Goal: Information Seeking & Learning: Learn about a topic

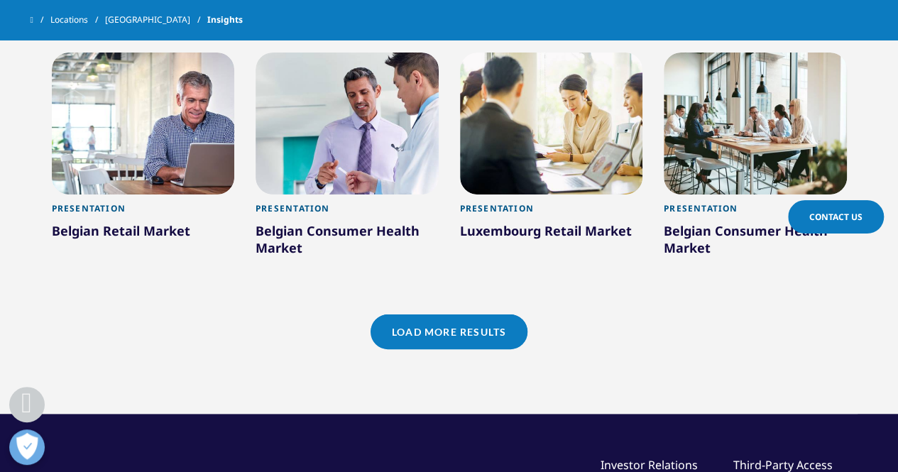
scroll to position [2200, 0]
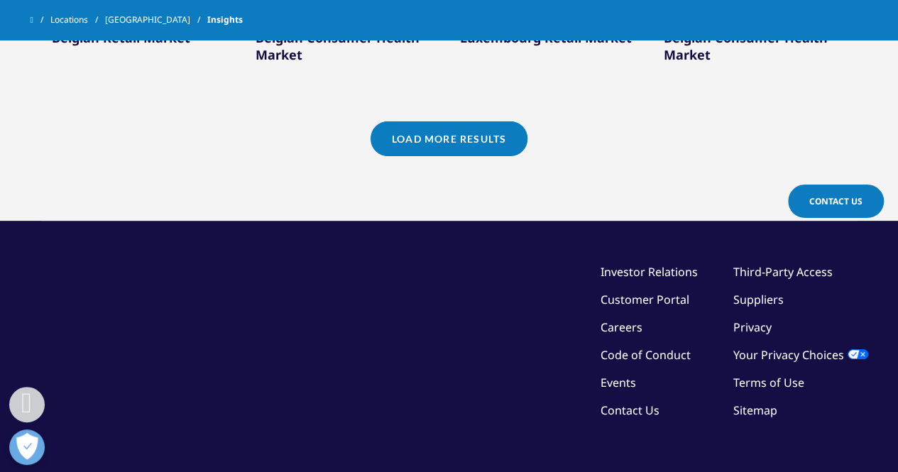
click at [414, 143] on link "Load More Results" at bounding box center [448, 138] width 157 height 35
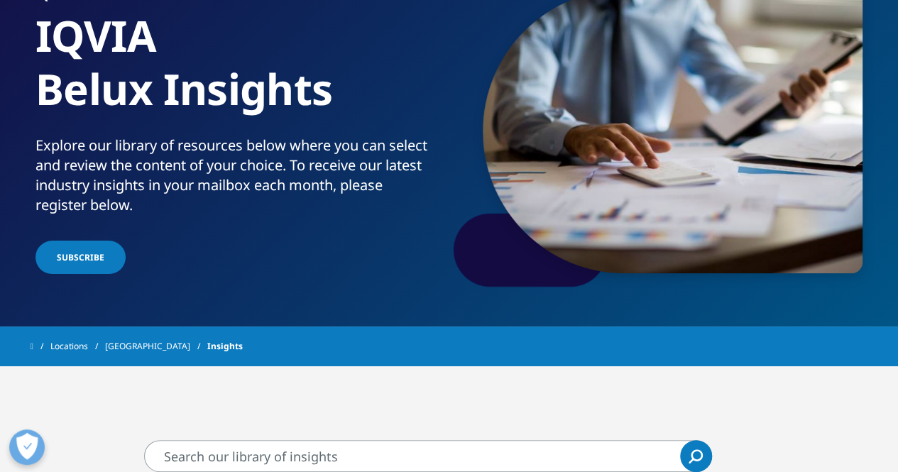
scroll to position [0, 0]
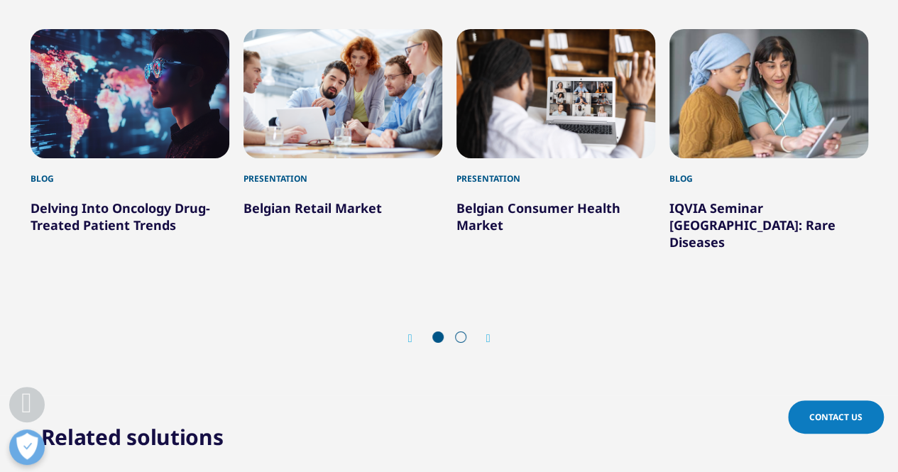
scroll to position [2342, 0]
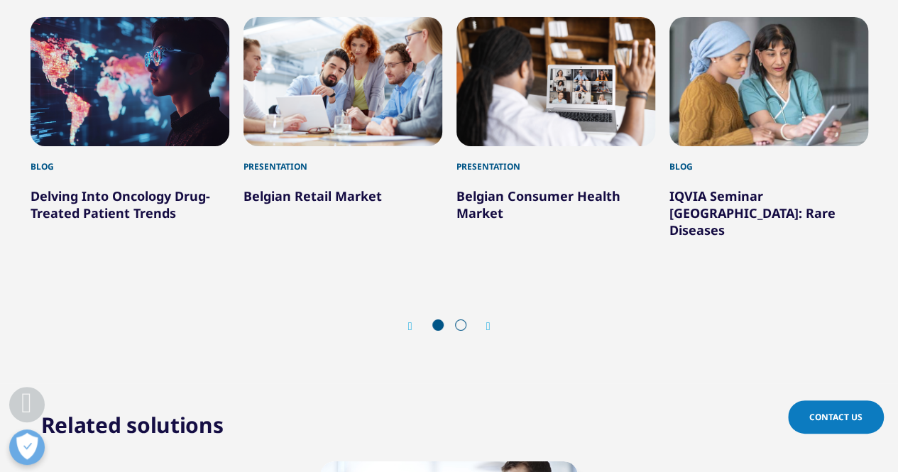
click at [488, 321] on icon "Next slide" at bounding box center [488, 326] width 4 height 11
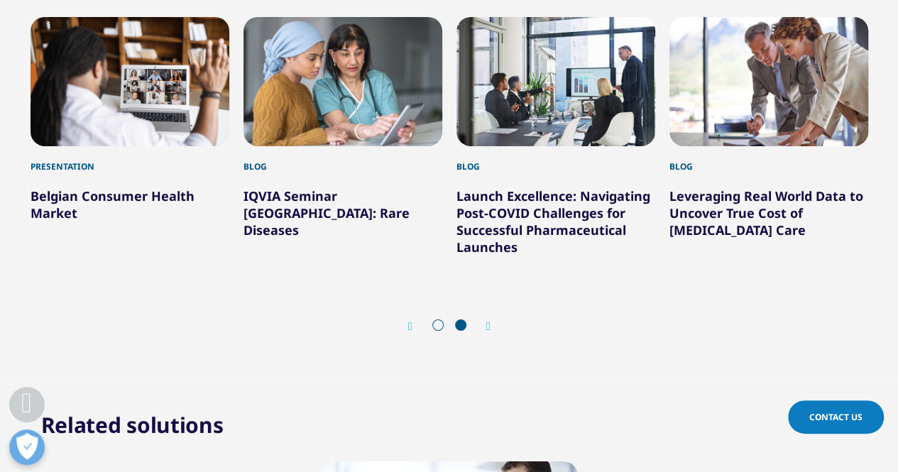
click at [705, 187] on link "Leveraging Real World Data to Uncover True Cost of [MEDICAL_DATA] Care" at bounding box center [766, 212] width 194 height 51
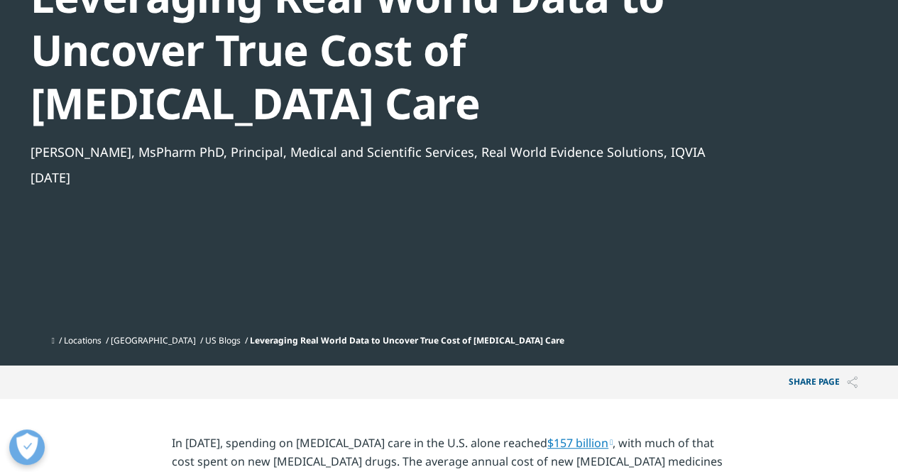
scroll to position [213, 0]
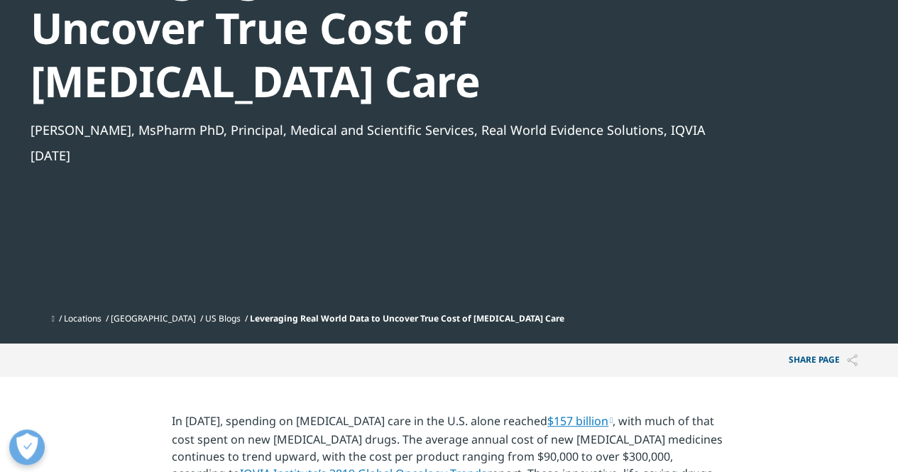
click at [100, 312] on link "Locations" at bounding box center [83, 318] width 38 height 12
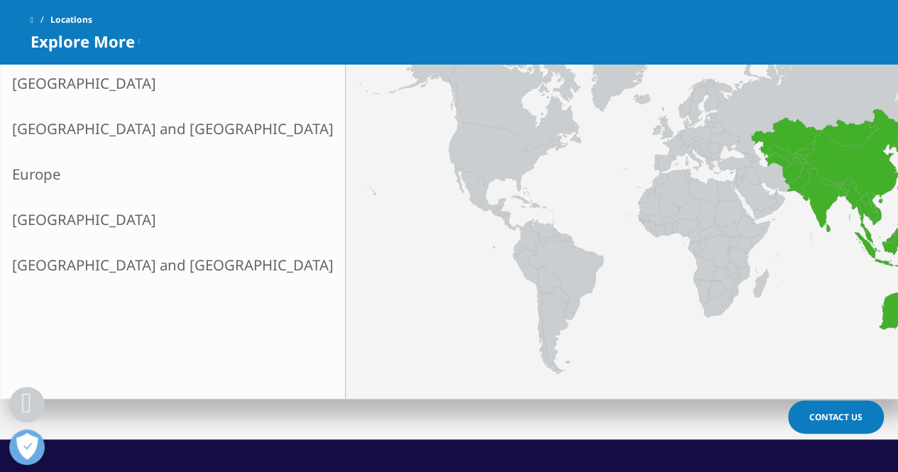
scroll to position [426, 0]
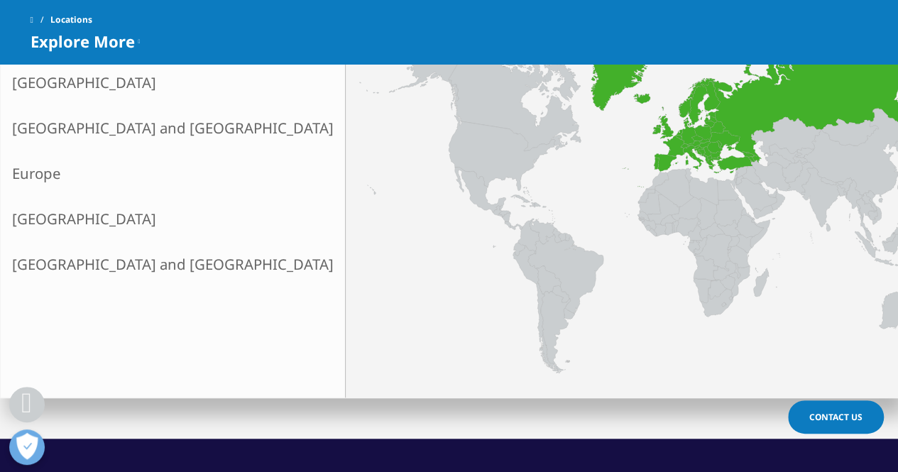
click at [72, 177] on link "Europe" at bounding box center [173, 172] width 344 height 45
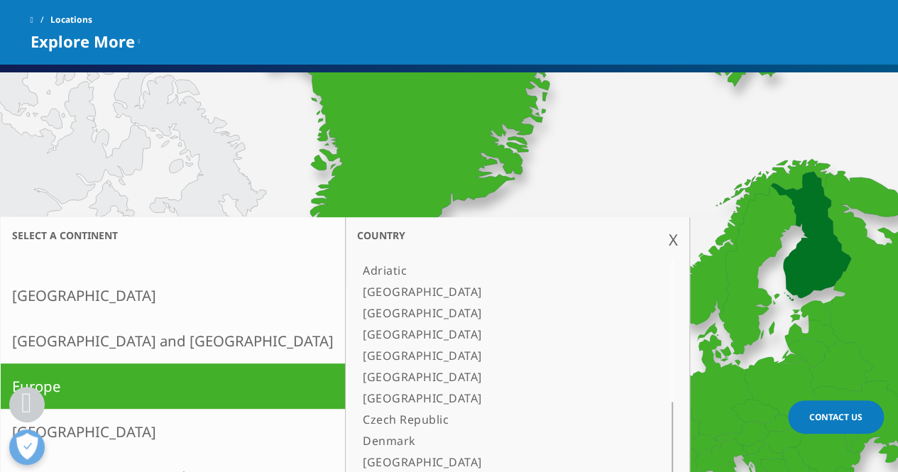
scroll to position [213, 0]
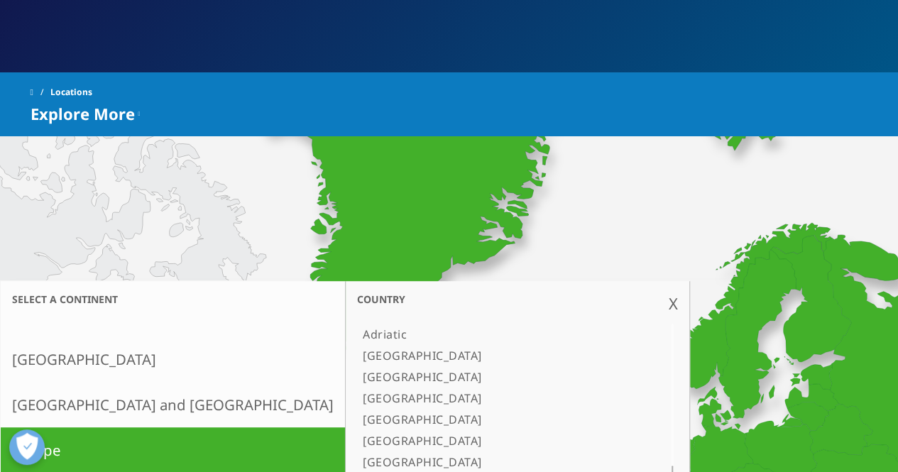
click at [357, 395] on link "[GEOGRAPHIC_DATA]" at bounding box center [499, 397] width 285 height 21
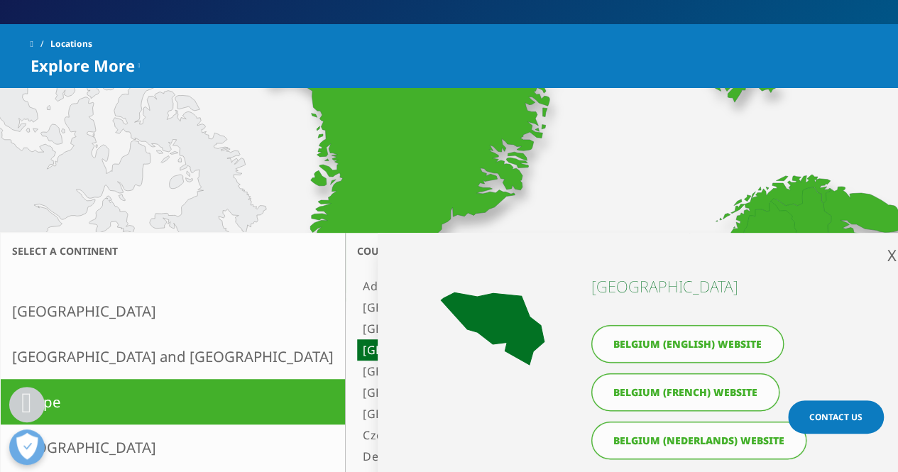
scroll to position [284, 0]
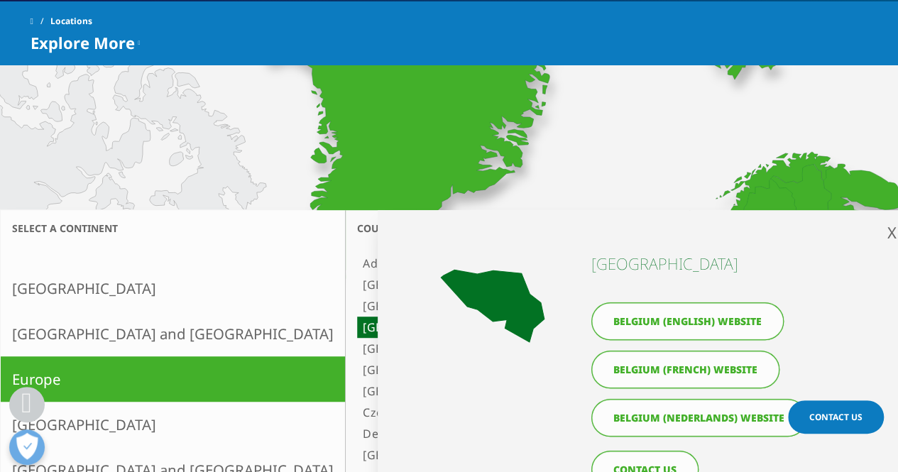
click at [738, 318] on link "Belgium (English) website" at bounding box center [687, 321] width 192 height 38
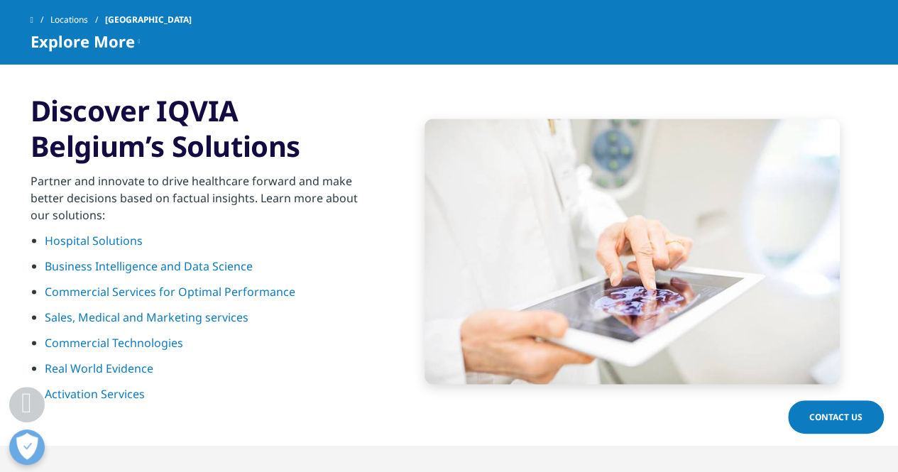
scroll to position [1277, 0]
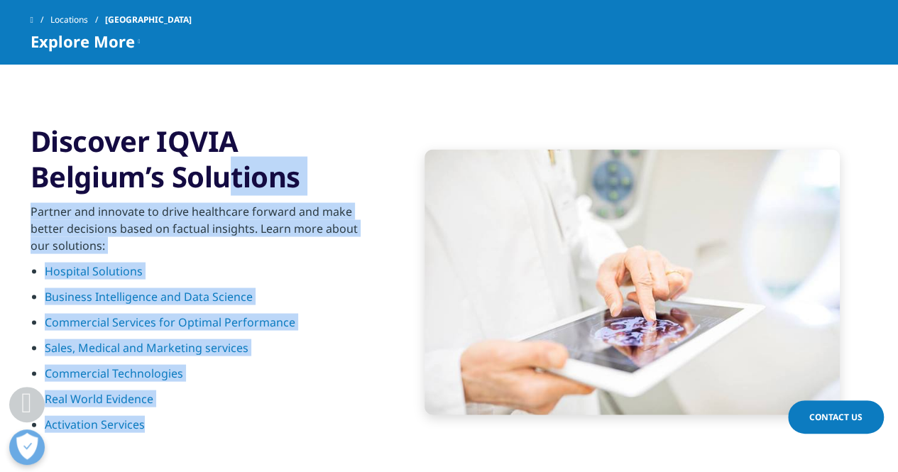
drag, startPoint x: 34, startPoint y: 96, endPoint x: 145, endPoint y: 375, distance: 300.0
click at [145, 375] on div "Discover IQVIA Belgium’s Solutions Partner and innovate to drive healthcare for…" at bounding box center [203, 282] width 344 height 318
copy div "Discover IQVIA Belgium’s Solutions Partner and innovate to drive healthcare for…"
drag, startPoint x: 111, startPoint y: 225, endPoint x: 79, endPoint y: 189, distance: 48.3
copy div "Discover IQVIA Belgium’s Solutions Partner and innovate to drive healthcare for…"
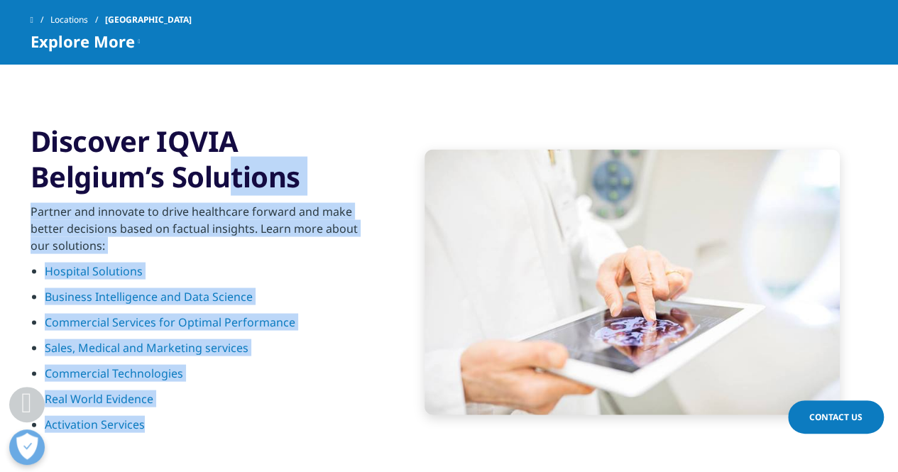
click at [155, 211] on p "Partner and innovate to drive healthcare forward and make better decisions base…" at bounding box center [203, 232] width 344 height 60
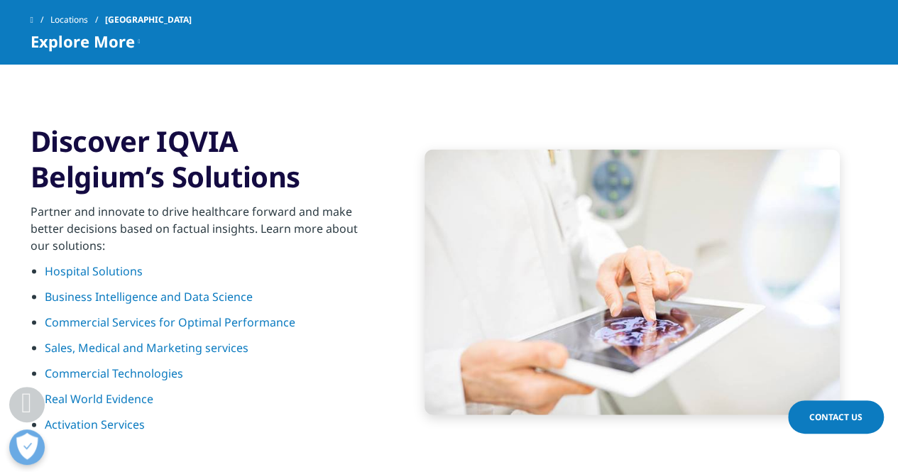
click at [106, 416] on link "Activation Services" at bounding box center [95, 424] width 100 height 16
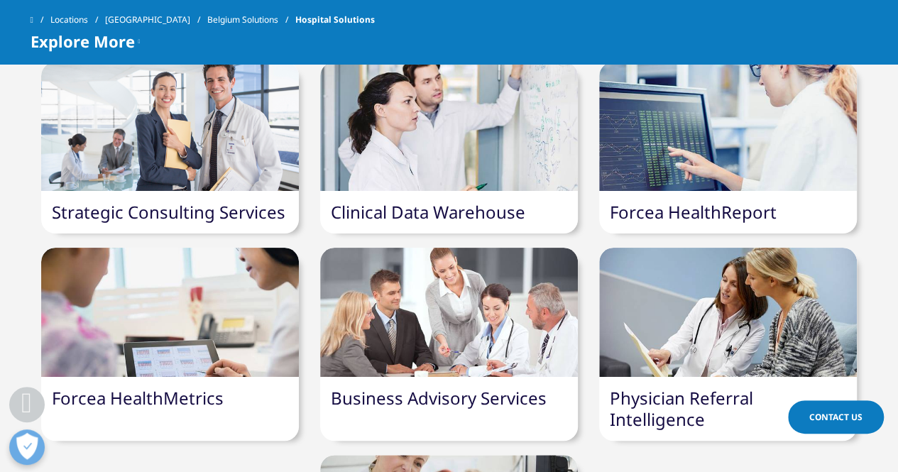
scroll to position [1419, 0]
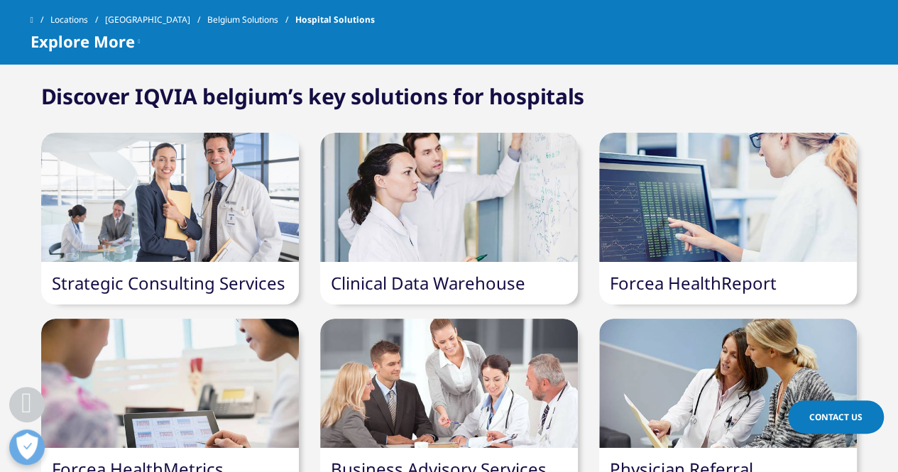
drag, startPoint x: 619, startPoint y: 204, endPoint x: 610, endPoint y: 177, distance: 27.6
click at [610, 177] on div at bounding box center [728, 197] width 258 height 129
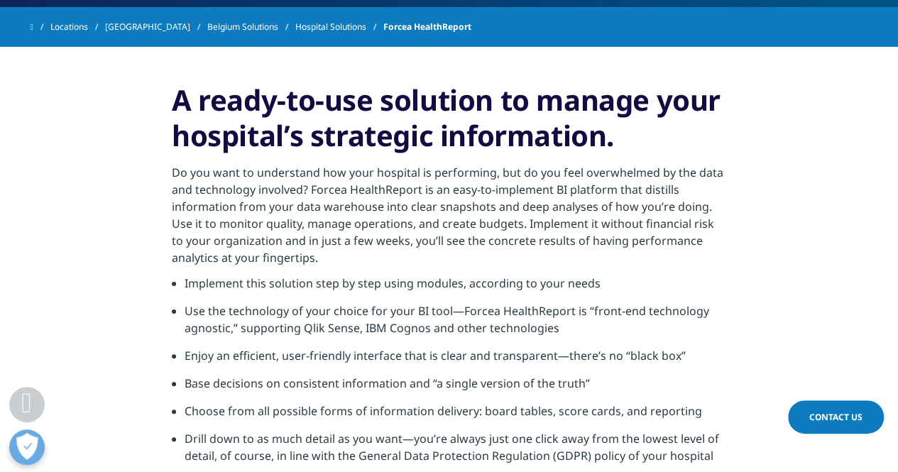
scroll to position [497, 0]
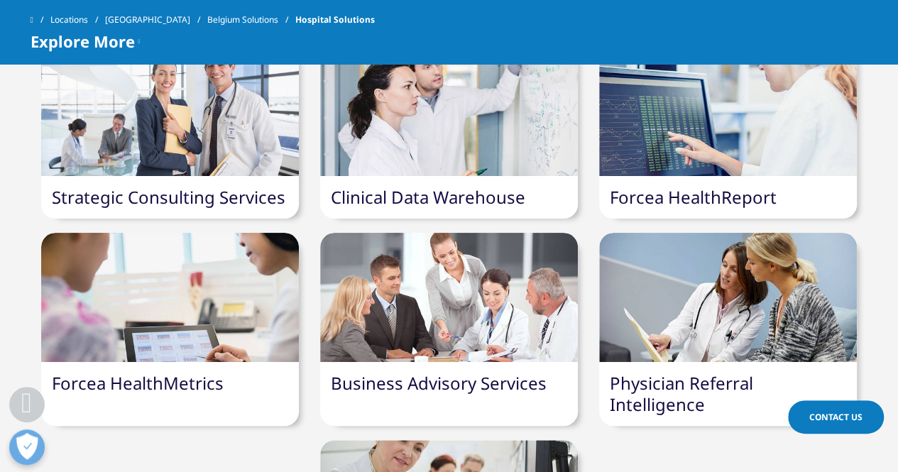
scroll to position [1483, 0]
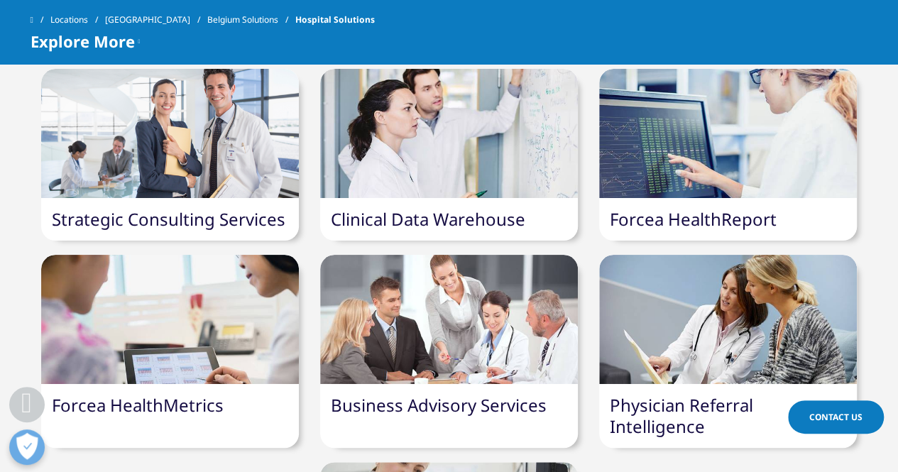
click at [151, 307] on div at bounding box center [170, 319] width 258 height 129
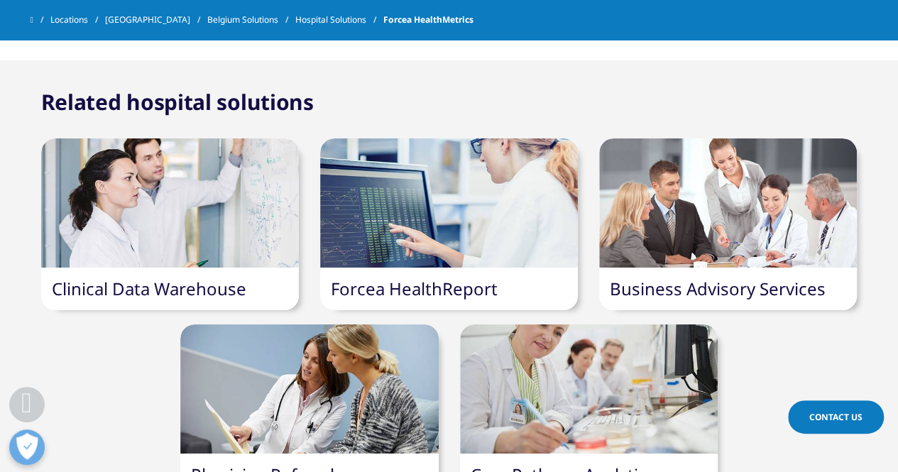
scroll to position [993, 0]
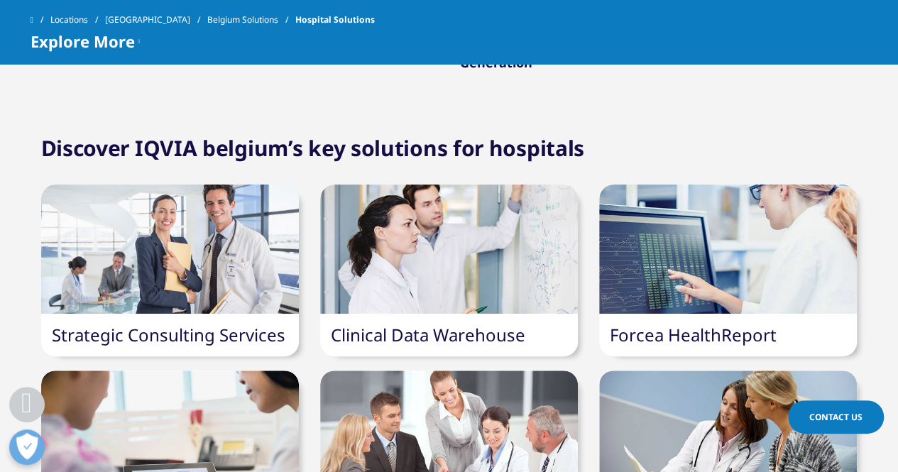
scroll to position [1334, 0]
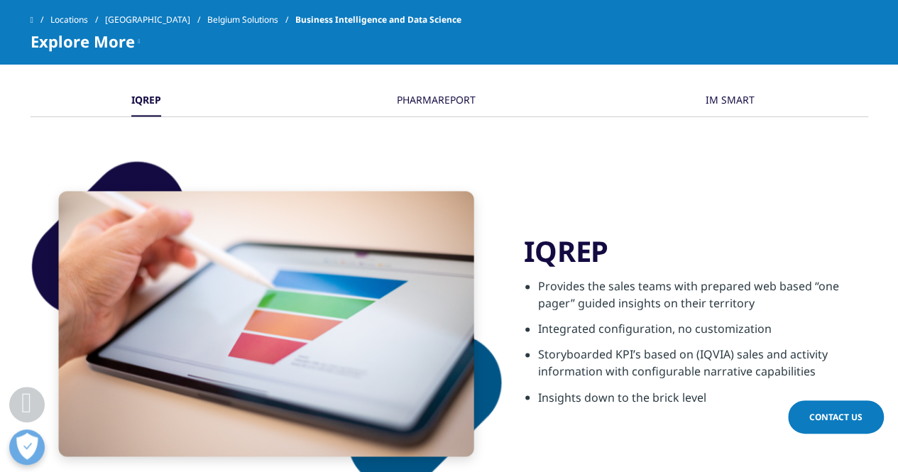
scroll to position [781, 0]
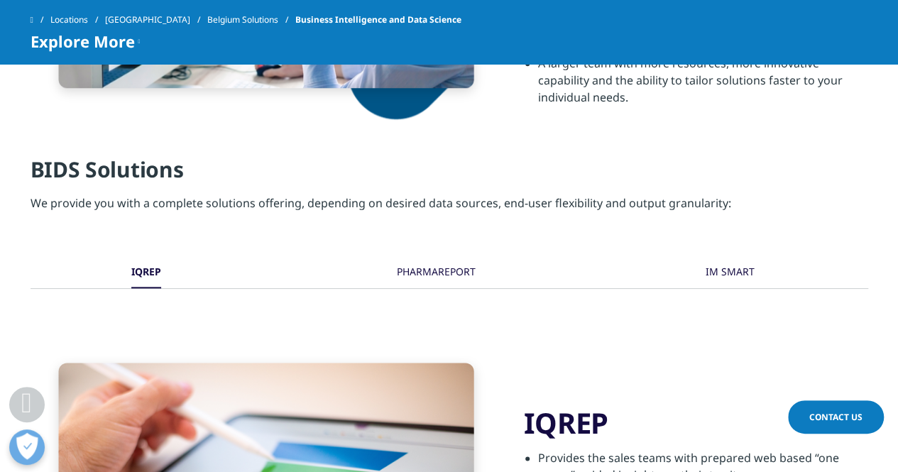
click at [744, 264] on div "IM SMART" at bounding box center [729, 273] width 49 height 31
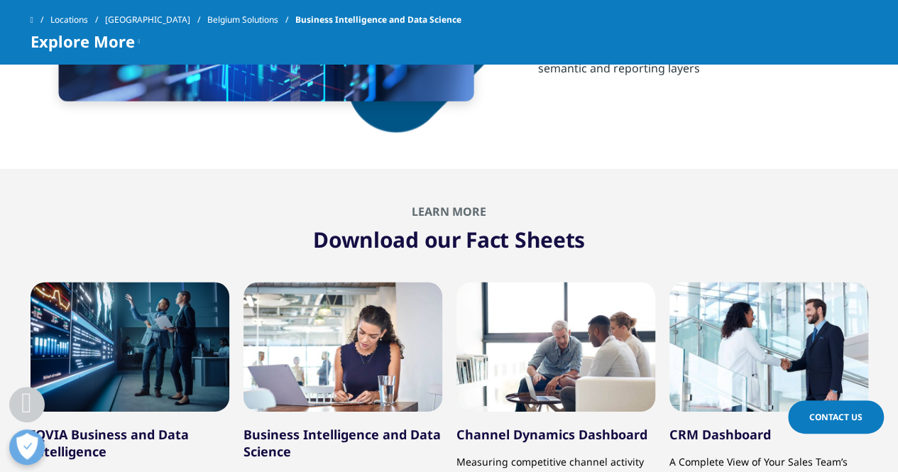
scroll to position [2129, 0]
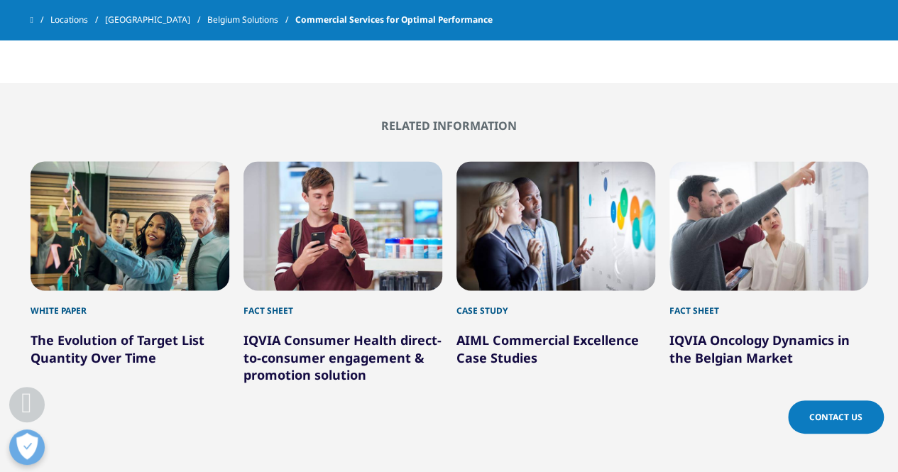
scroll to position [1064, 0]
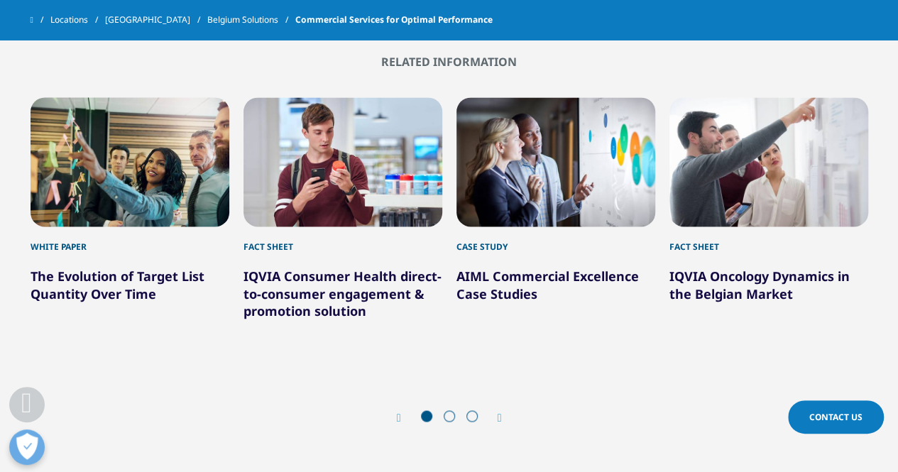
click at [498, 412] on icon "Next slide" at bounding box center [499, 417] width 4 height 11
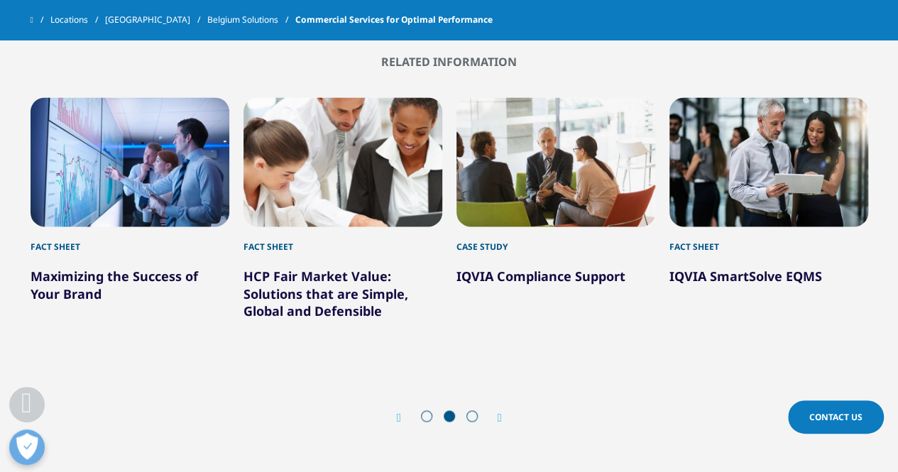
click at [403, 411] on div "Prev" at bounding box center [406, 417] width 18 height 13
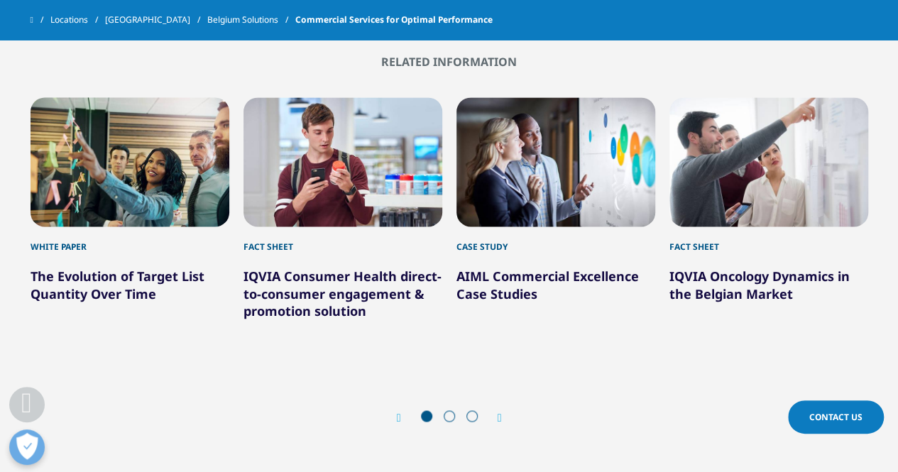
click at [495, 411] on div "Next" at bounding box center [492, 417] width 18 height 13
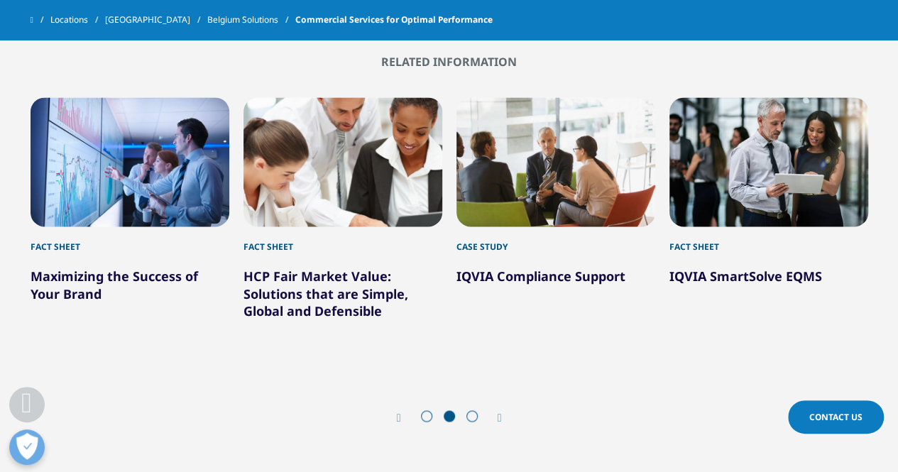
click at [494, 411] on div "Next" at bounding box center [492, 417] width 18 height 13
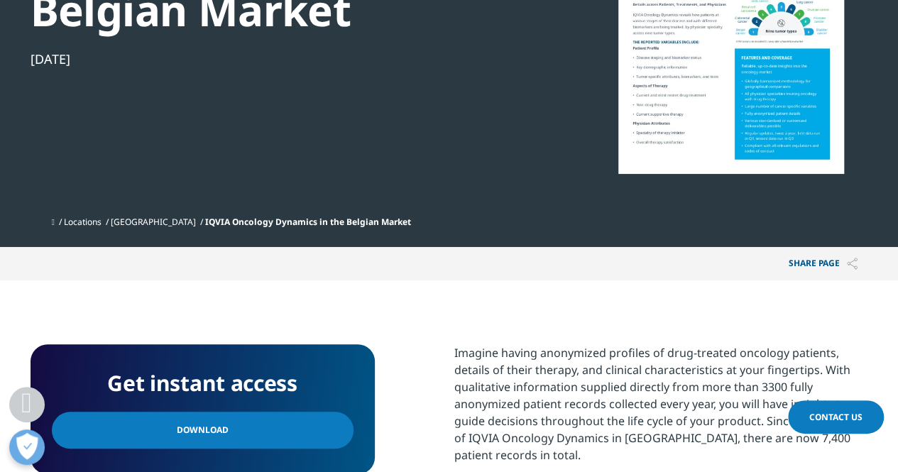
scroll to position [355, 0]
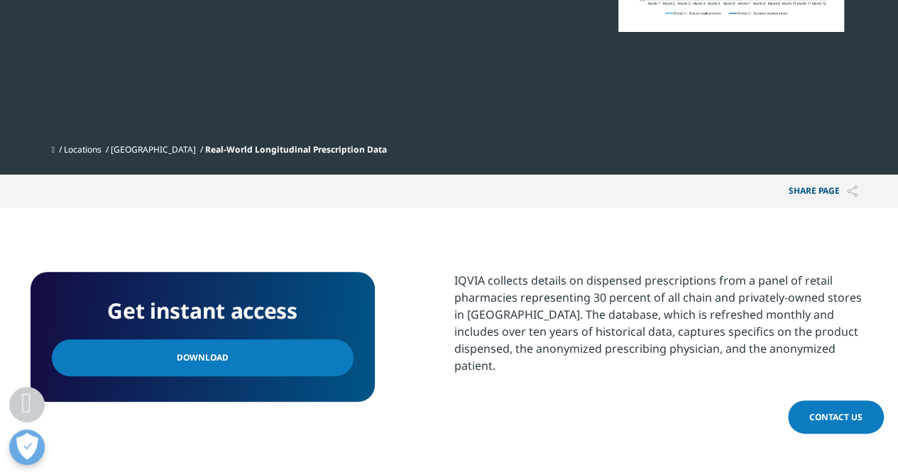
scroll to position [71, 0]
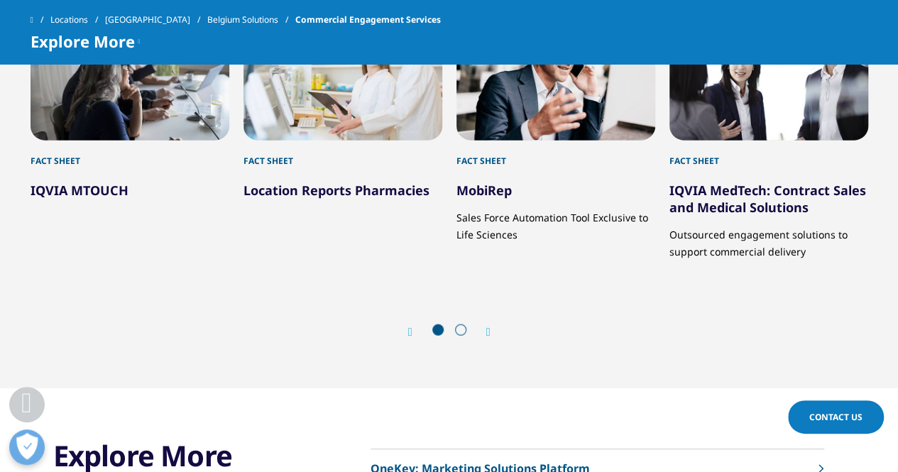
scroll to position [4328, 0]
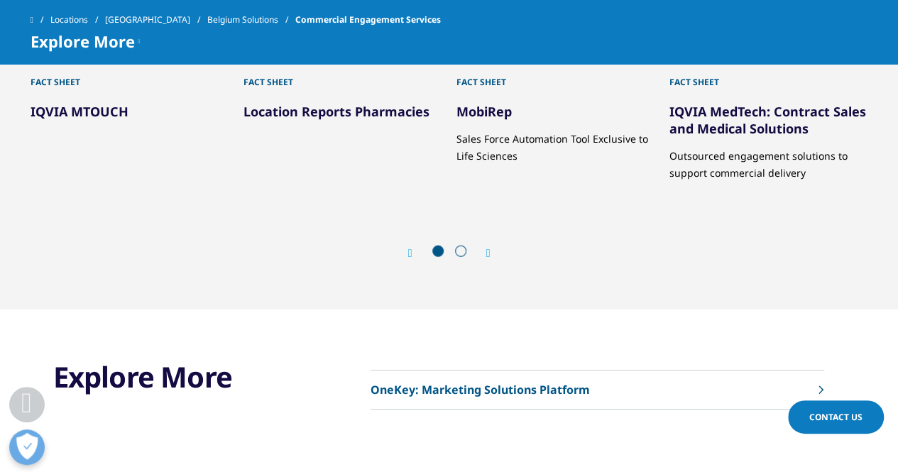
click at [493, 231] on div "Prev Next" at bounding box center [449, 252] width 837 height 43
click at [489, 248] on icon "Next slide" at bounding box center [488, 253] width 4 height 11
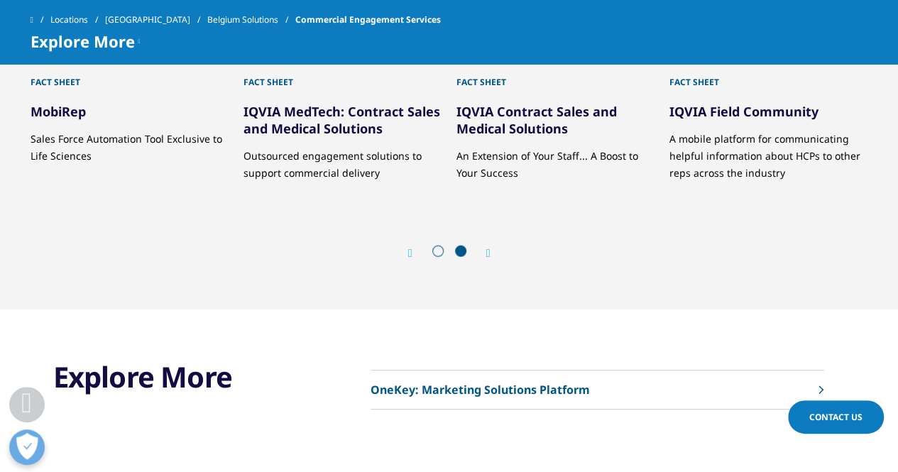
scroll to position [4399, 0]
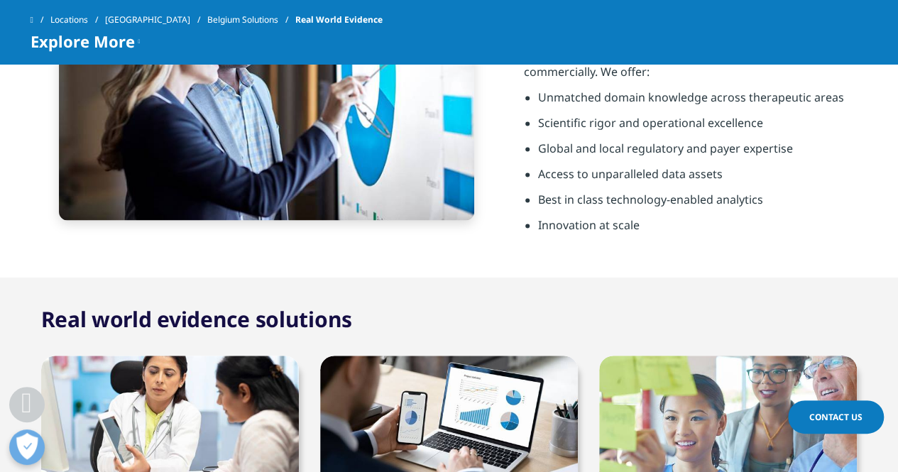
scroll to position [1278, 0]
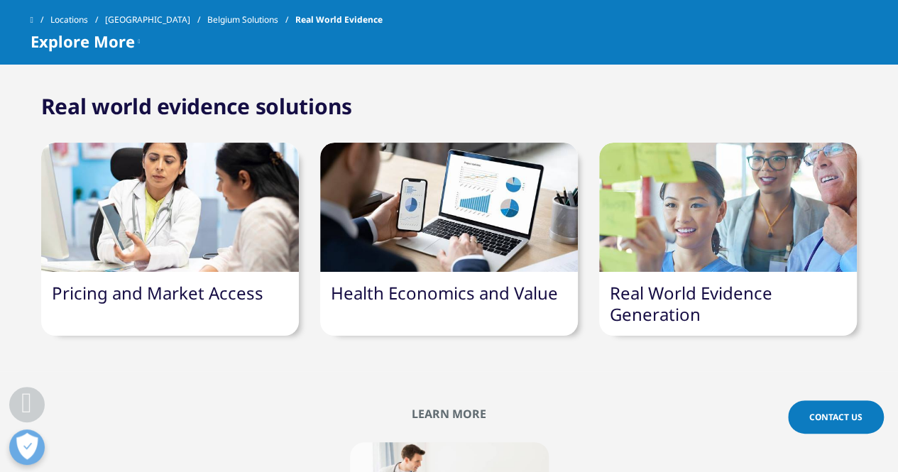
drag, startPoint x: 228, startPoint y: 231, endPoint x: 213, endPoint y: 296, distance: 66.4
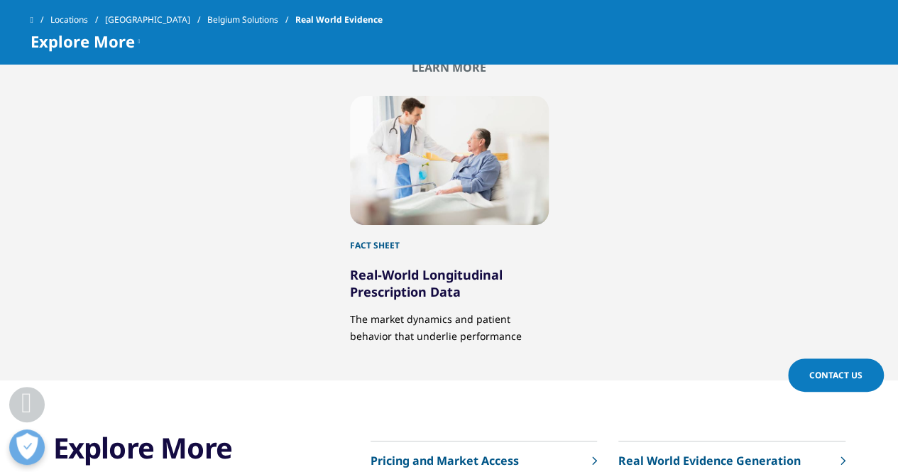
scroll to position [1349, 0]
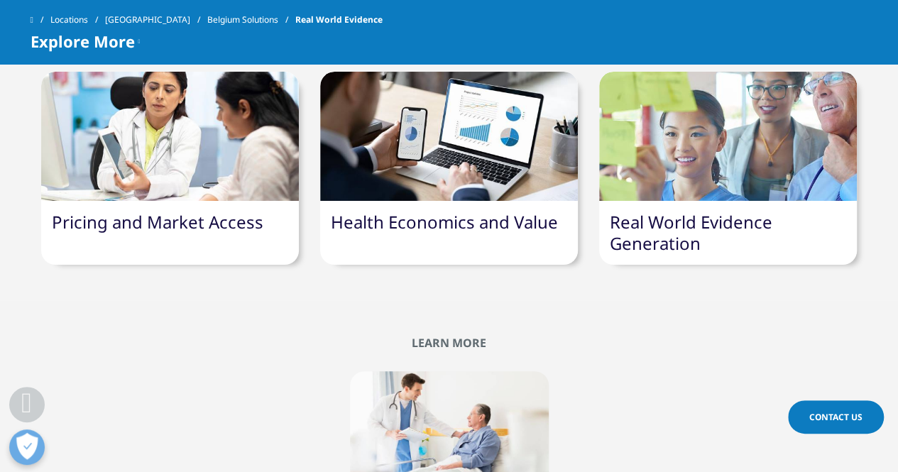
click at [430, 210] on link "Health Economics and Value" at bounding box center [444, 221] width 227 height 23
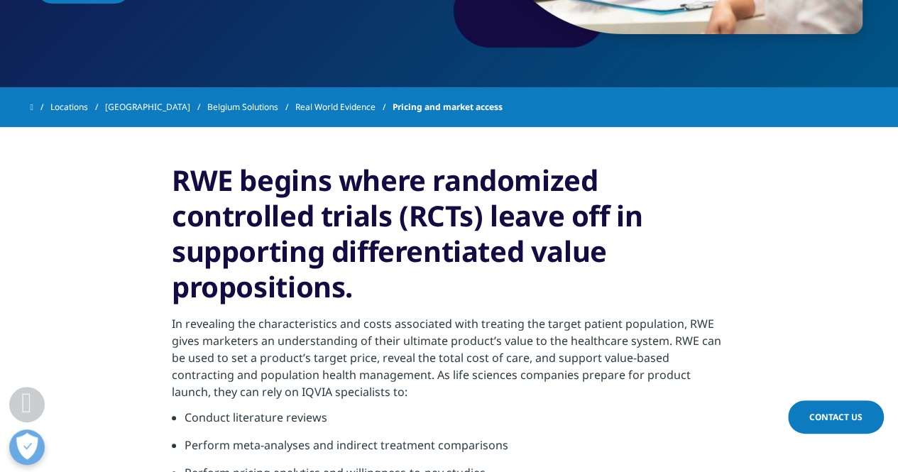
scroll to position [331, 0]
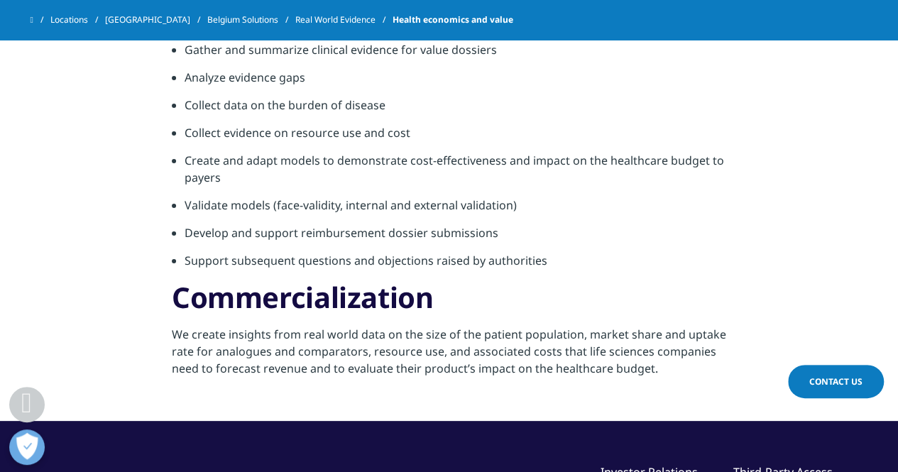
scroll to position [781, 0]
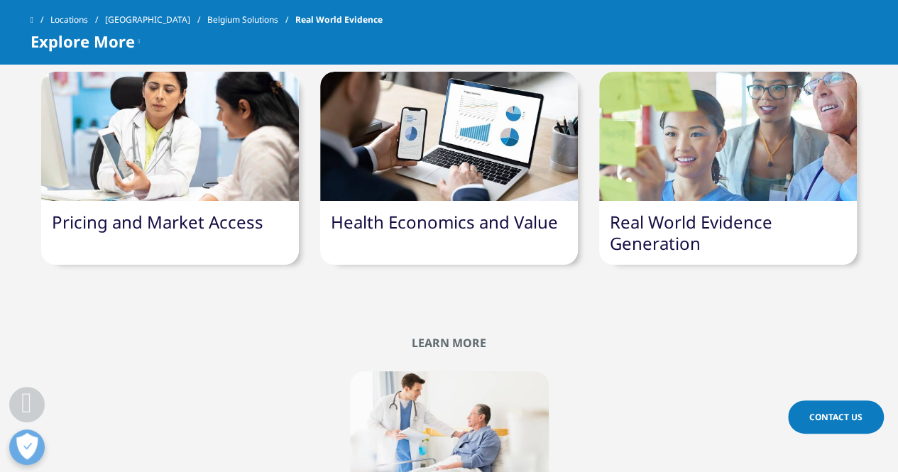
click at [732, 225] on link "Real World Evidence Generation" at bounding box center [691, 232] width 162 height 45
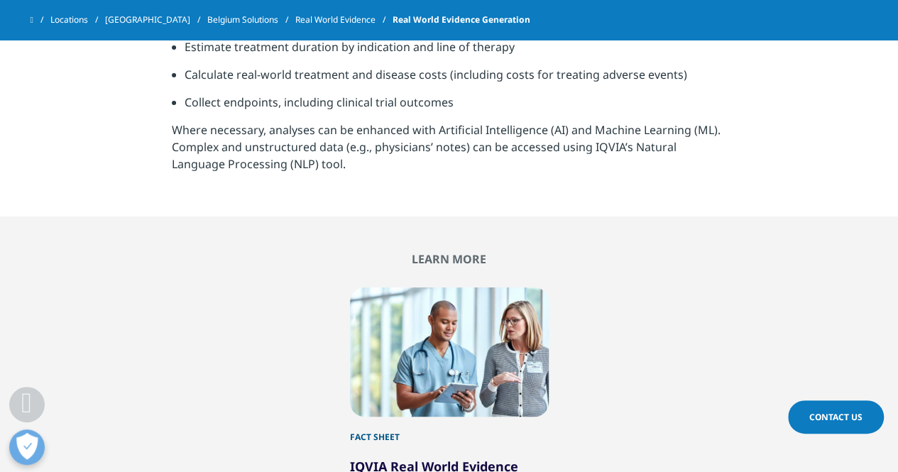
scroll to position [781, 0]
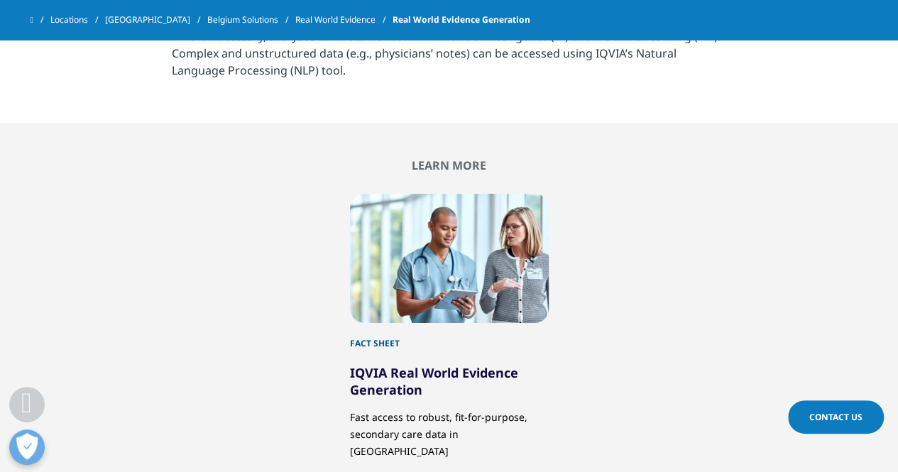
click at [383, 365] on link "IQVIA Real World Evidence Generation" at bounding box center [434, 381] width 168 height 34
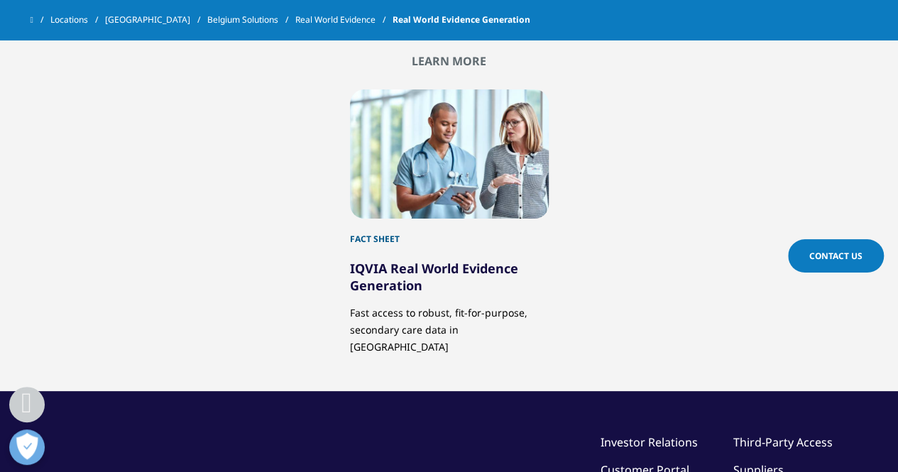
scroll to position [993, 0]
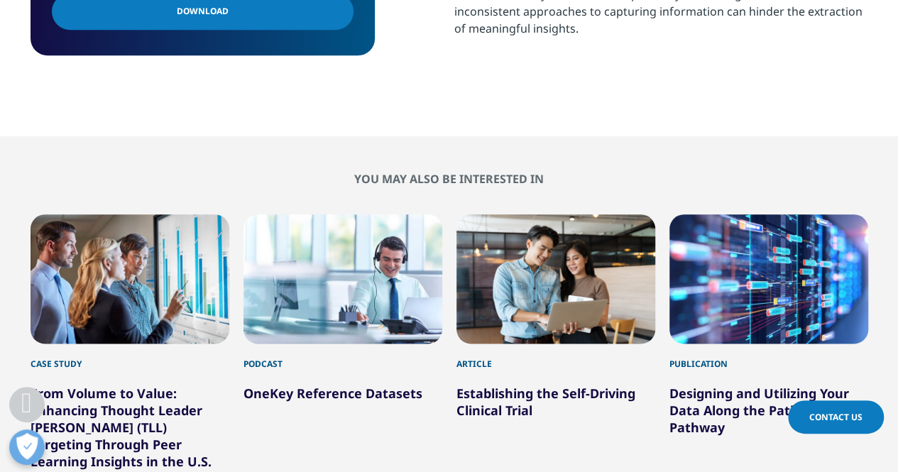
scroll to position [851, 0]
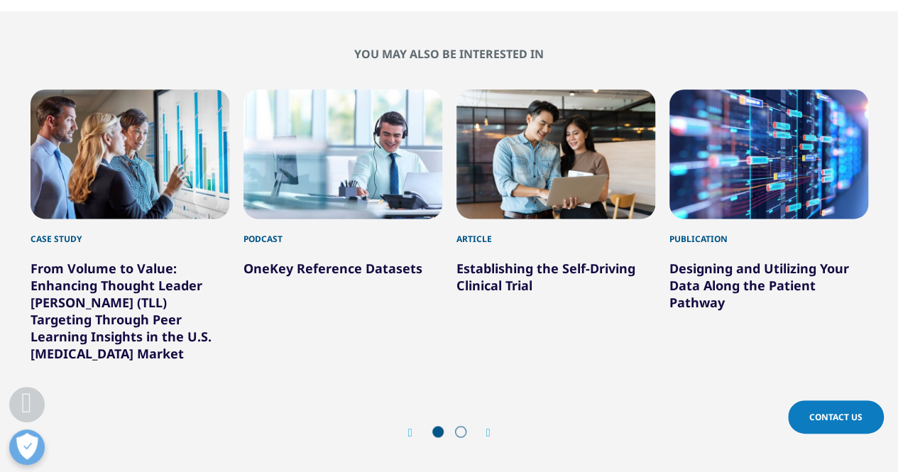
click at [488, 427] on icon "Next slide" at bounding box center [488, 432] width 4 height 11
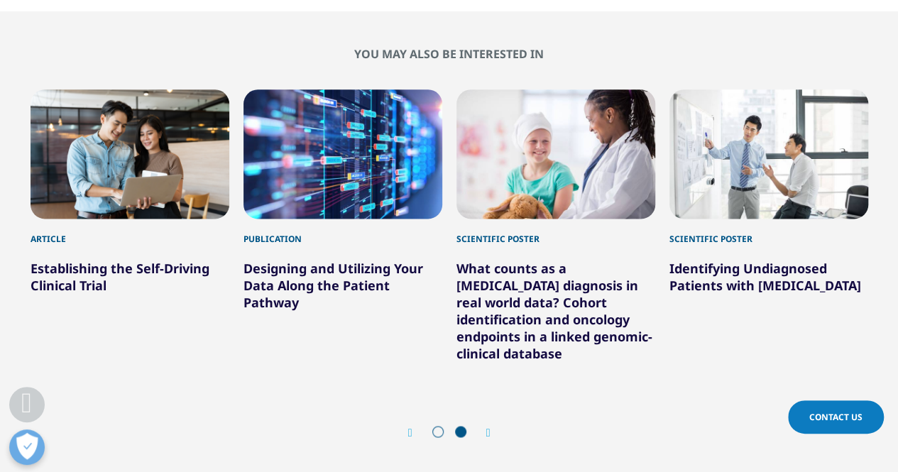
drag, startPoint x: 712, startPoint y: 239, endPoint x: 812, endPoint y: 266, distance: 102.9
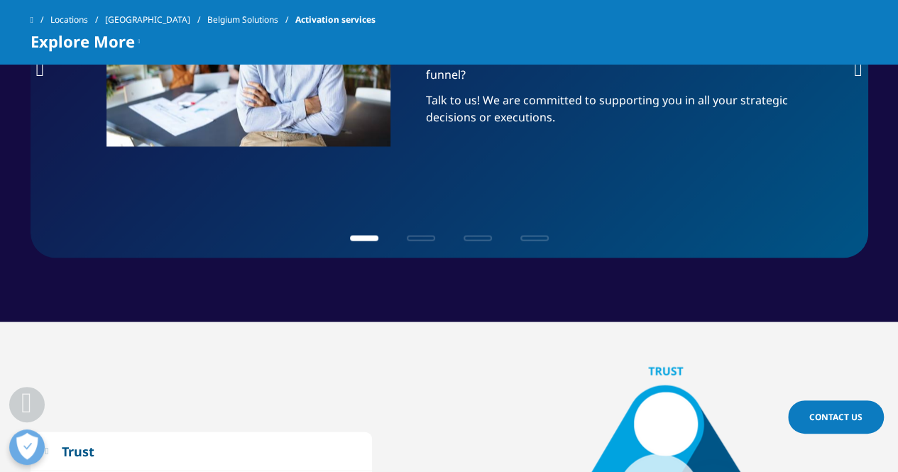
scroll to position [1490, 0]
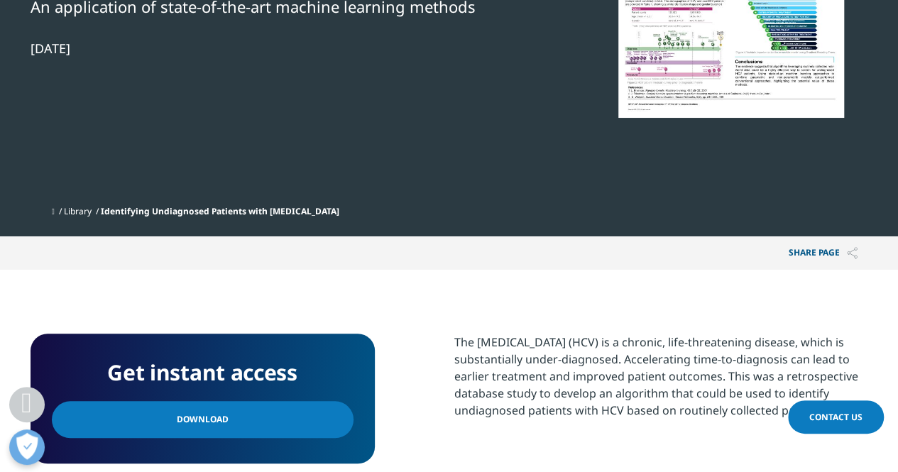
scroll to position [426, 0]
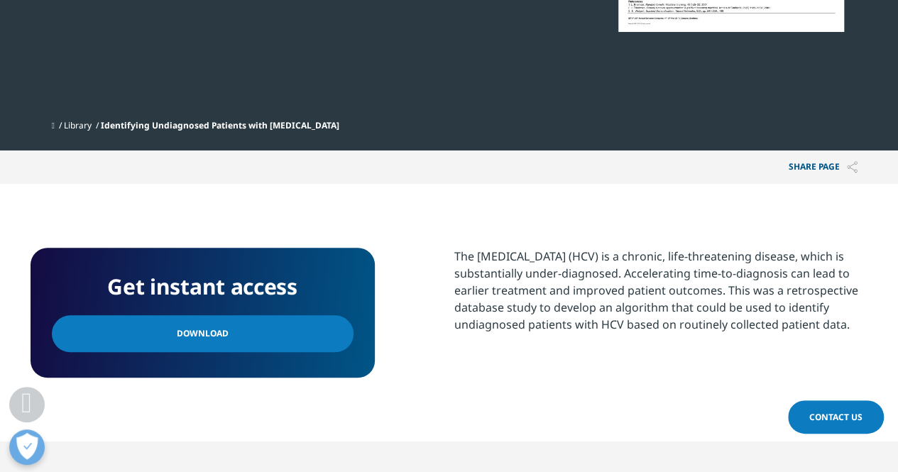
click at [221, 350] on link "Download" at bounding box center [203, 333] width 302 height 37
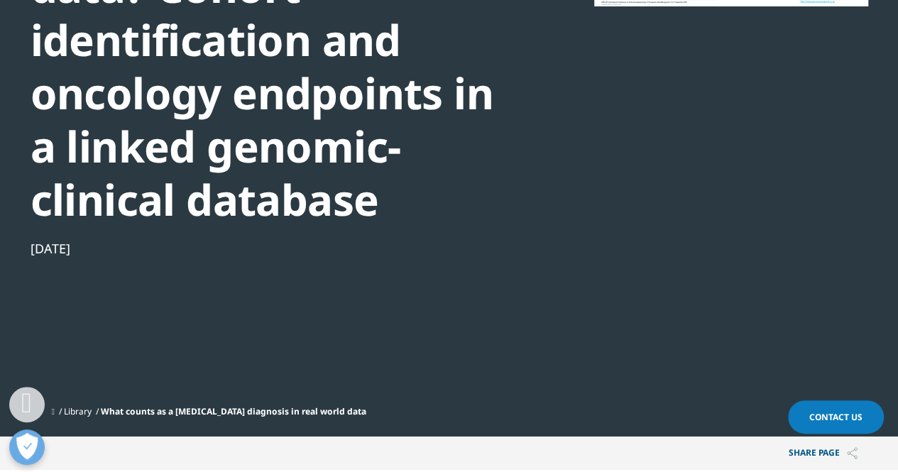
scroll to position [213, 0]
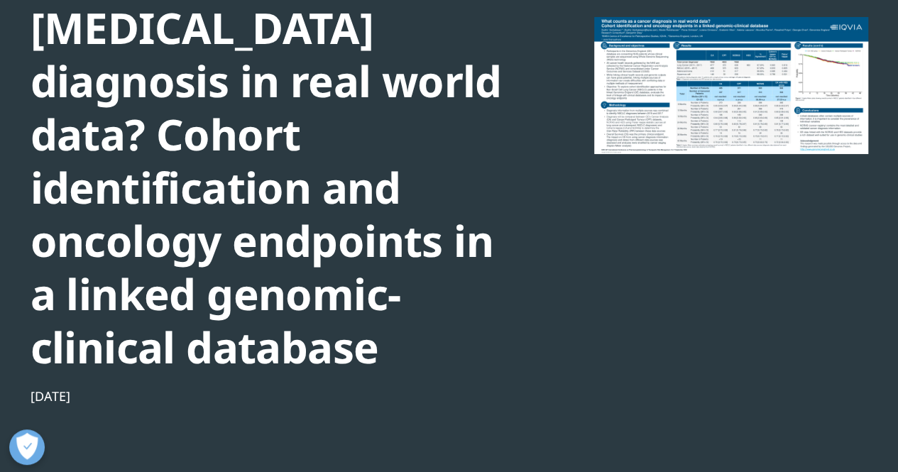
click at [617, 114] on div at bounding box center [731, 84] width 274 height 319
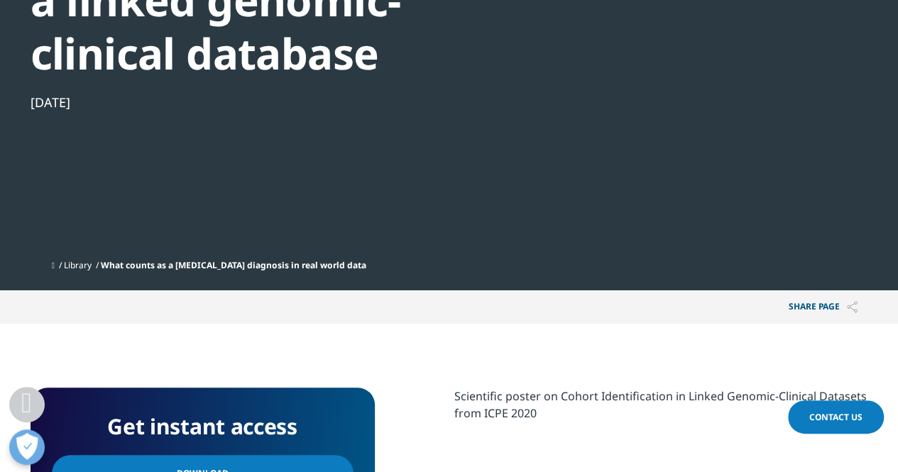
scroll to position [568, 0]
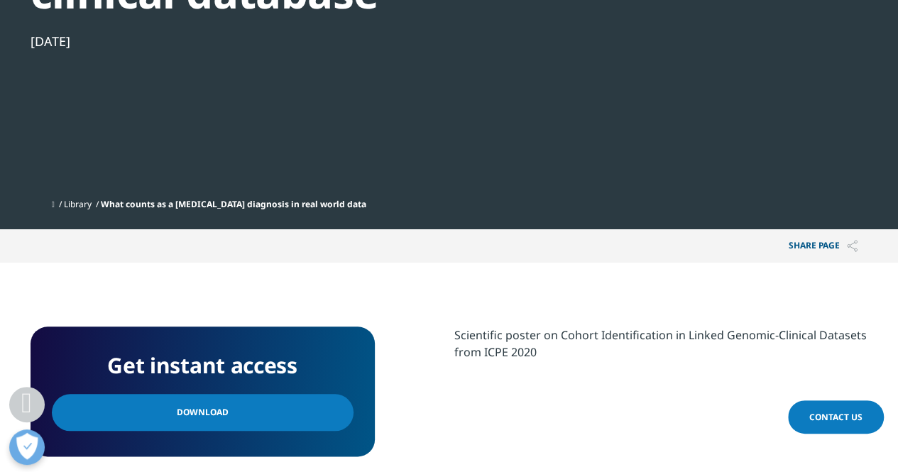
click at [156, 409] on link "Download" at bounding box center [203, 412] width 302 height 37
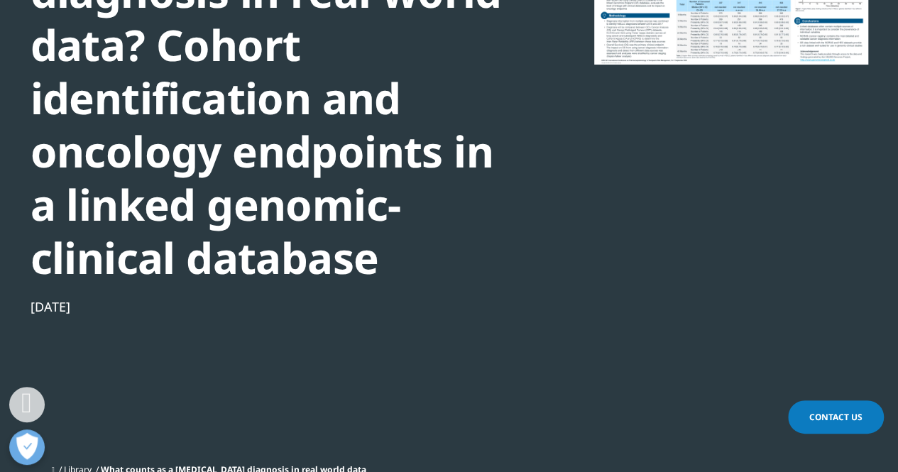
scroll to position [213, 0]
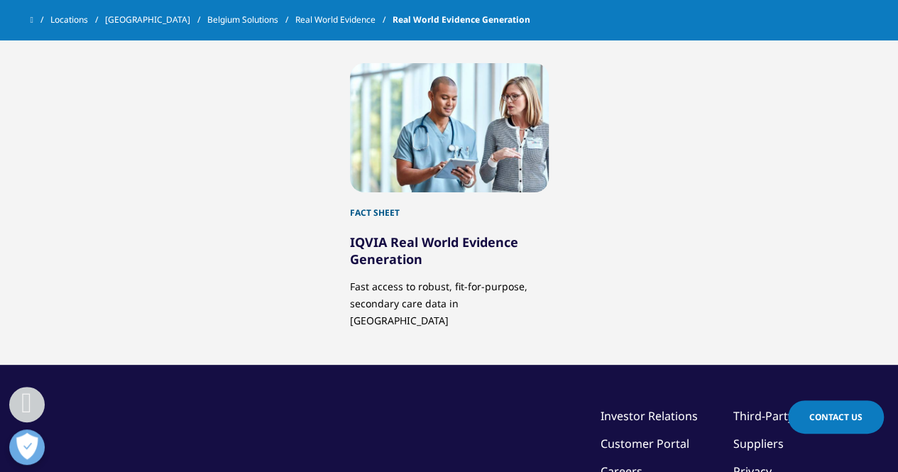
scroll to position [749, 0]
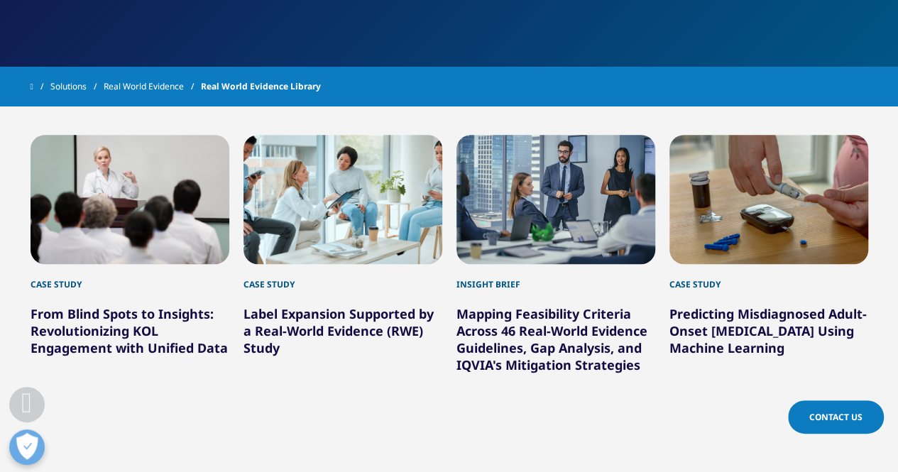
scroll to position [355, 0]
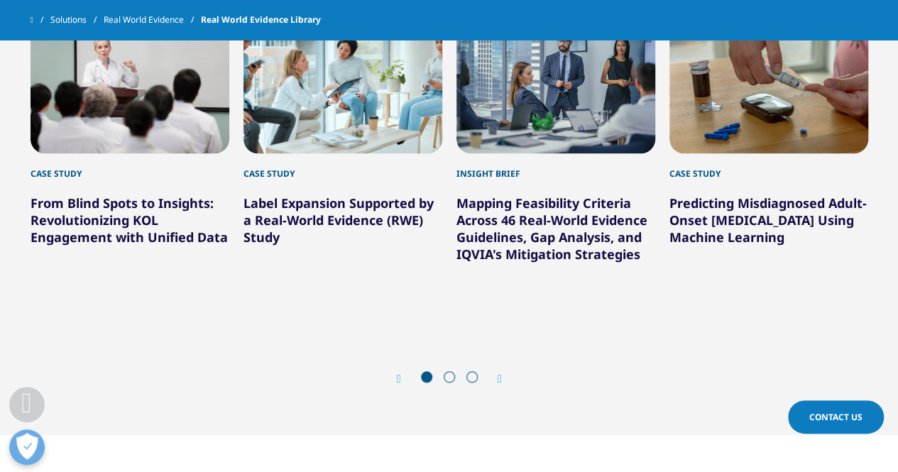
click at [501, 373] on icon "Next slide" at bounding box center [499, 378] width 4 height 11
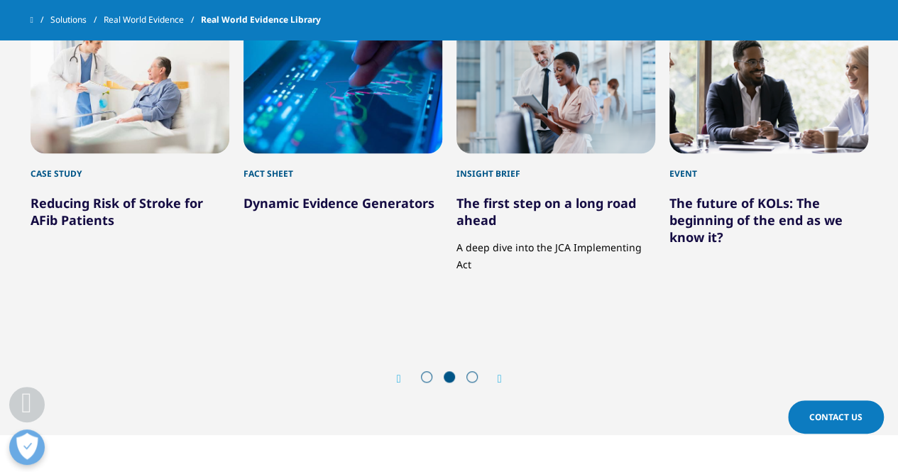
drag, startPoint x: 118, startPoint y: 180, endPoint x: 109, endPoint y: 206, distance: 26.9
click at [501, 373] on icon "Next slide" at bounding box center [499, 378] width 4 height 11
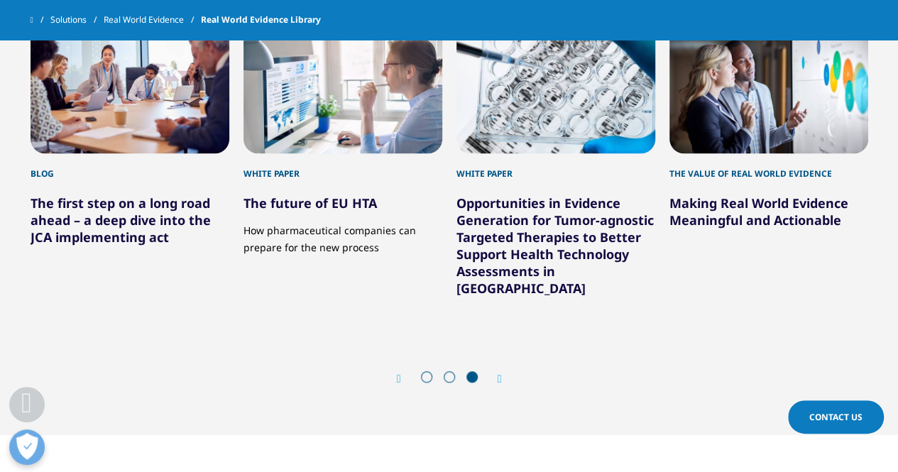
click at [494, 372] on div "Next" at bounding box center [492, 378] width 18 height 13
click at [497, 373] on icon "Next slide" at bounding box center [499, 378] width 4 height 11
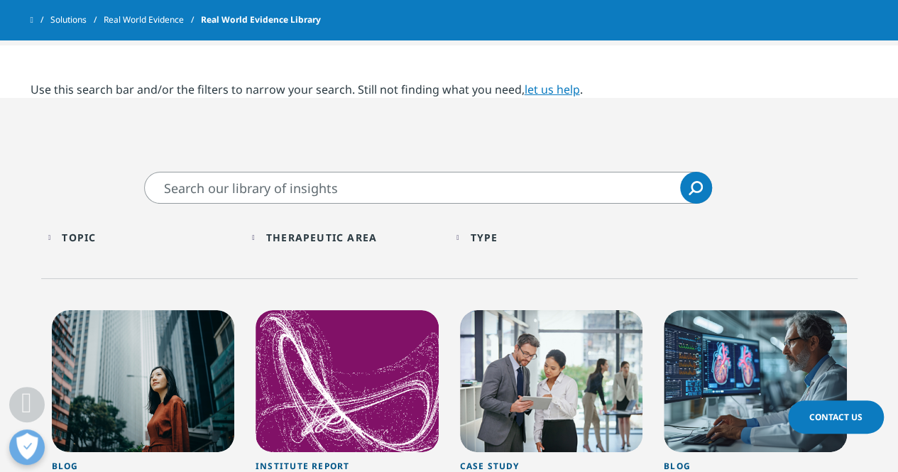
scroll to position [851, 0]
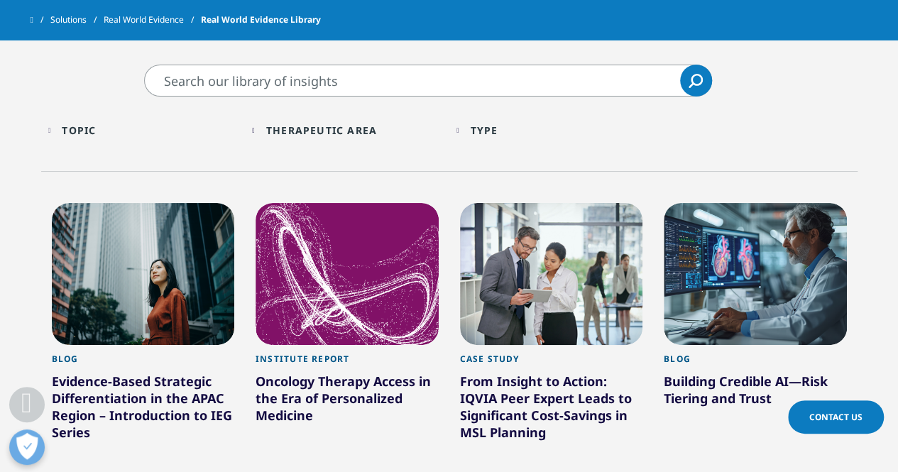
click at [105, 126] on div "Topic Loading Clear Or/And Operator" at bounding box center [143, 130] width 190 height 33
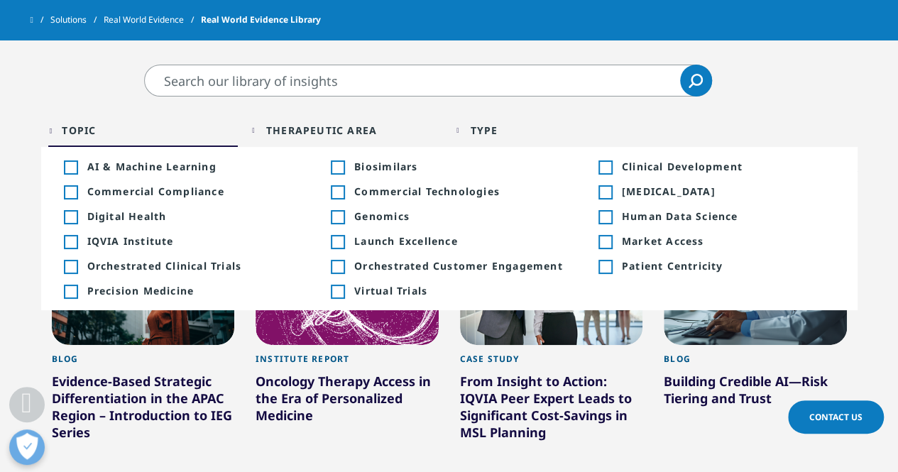
click at [315, 120] on div "Therapeutic Area Loading Clear Or/And Operator" at bounding box center [347, 130] width 190 height 33
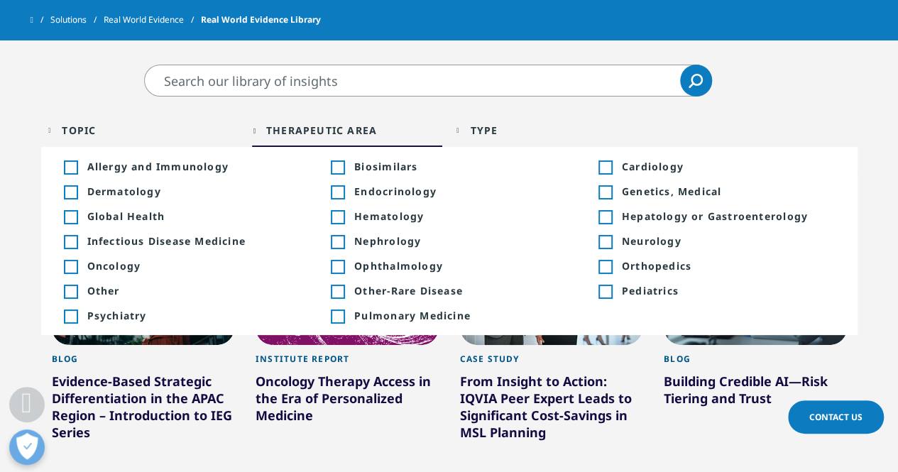
click at [480, 114] on div "Type Loading Clear Or/And Operator" at bounding box center [551, 130] width 190 height 33
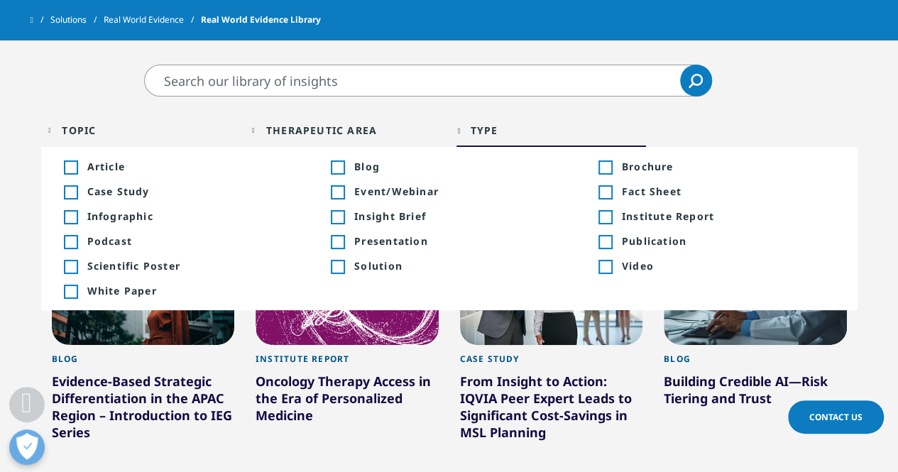
click at [99, 126] on div "Topic Loading Clear Or/And Operator" at bounding box center [143, 130] width 190 height 33
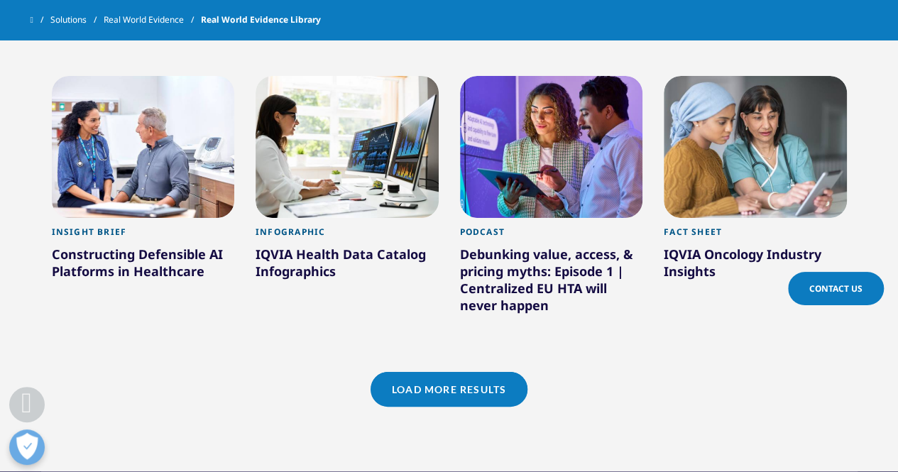
scroll to position [1774, 0]
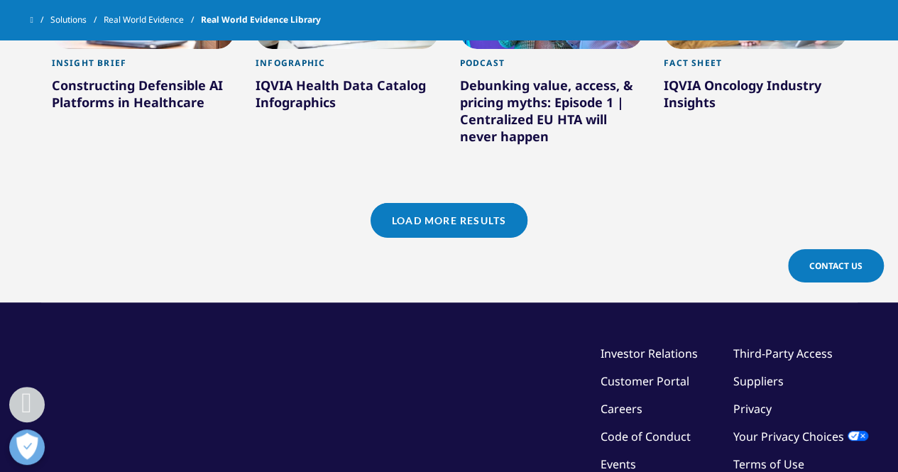
click at [426, 203] on link "Load More Results" at bounding box center [448, 220] width 157 height 35
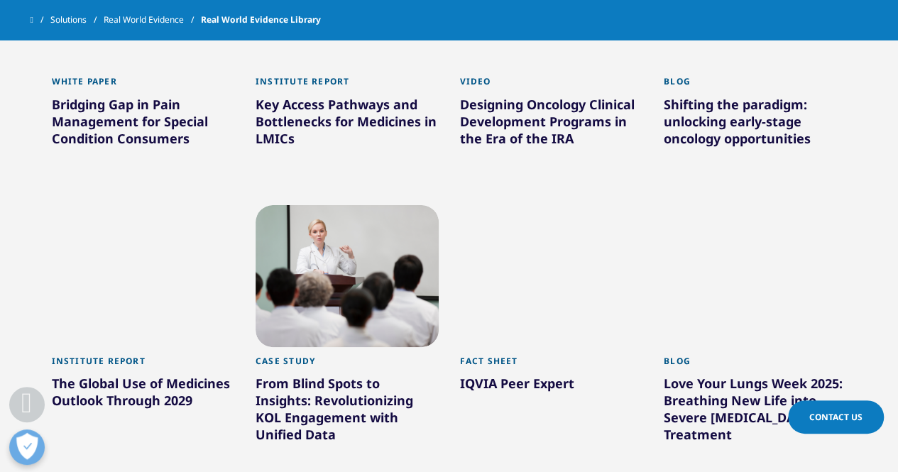
scroll to position [2412, 0]
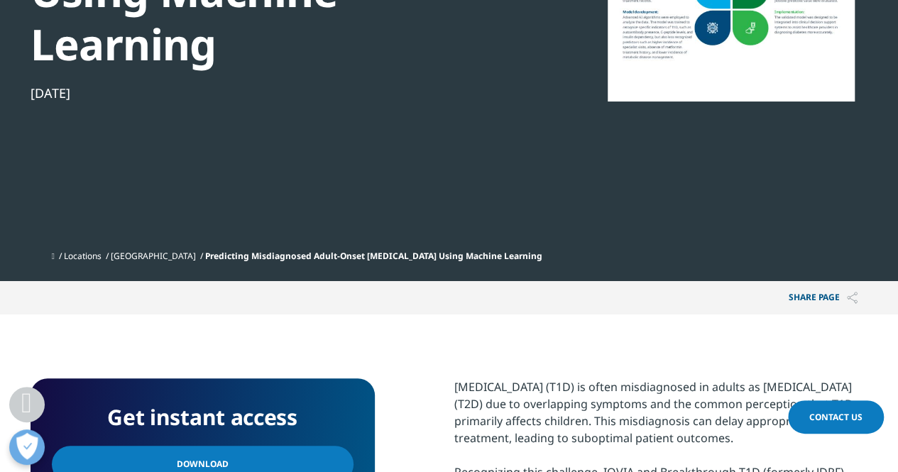
scroll to position [213, 0]
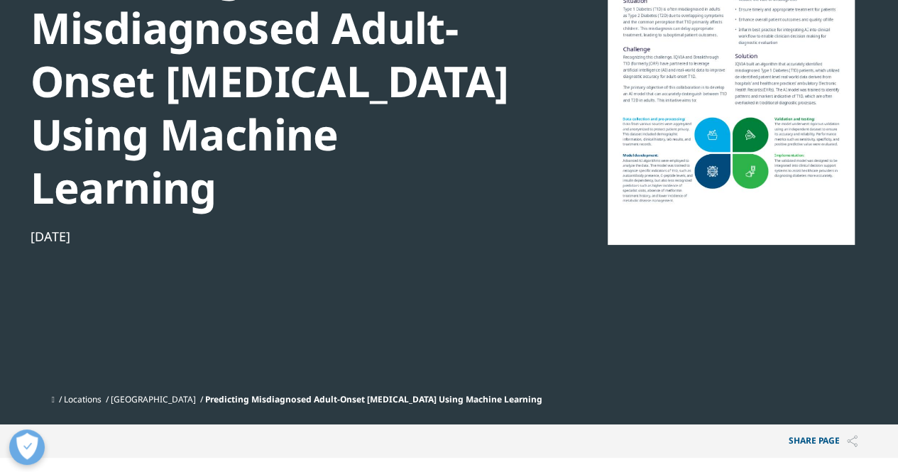
click at [605, 191] on div at bounding box center [731, 84] width 274 height 319
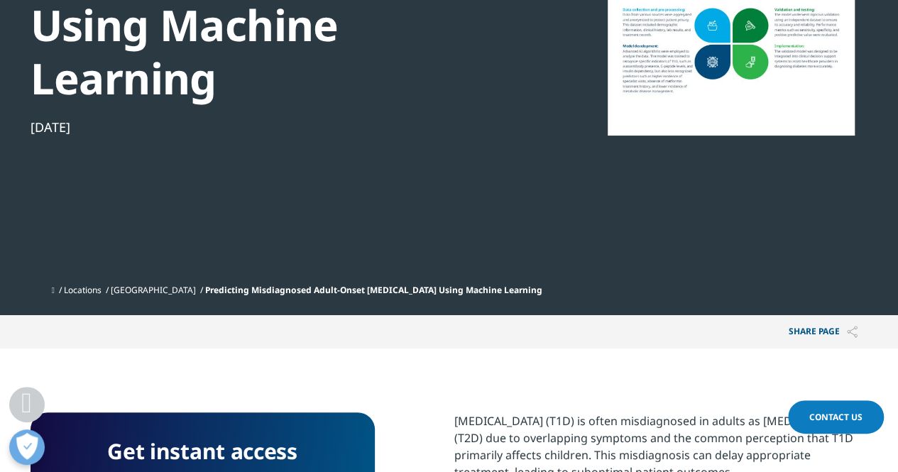
scroll to position [568, 0]
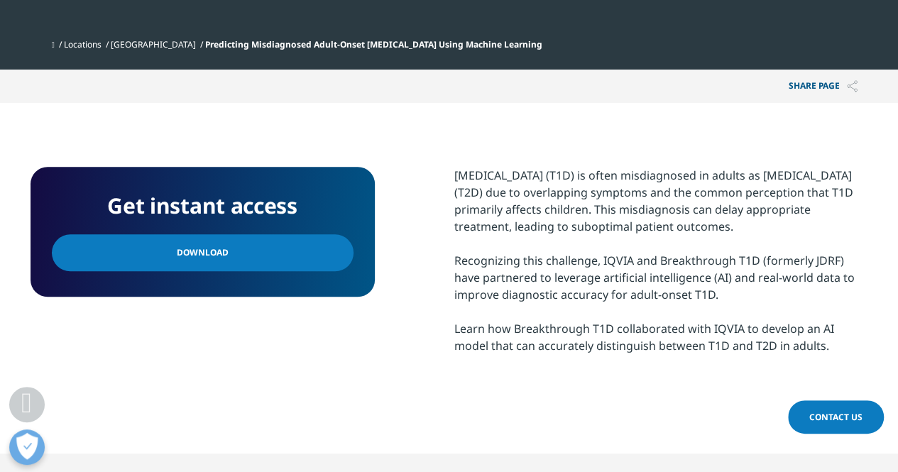
click at [202, 252] on span "Download" at bounding box center [203, 253] width 52 height 16
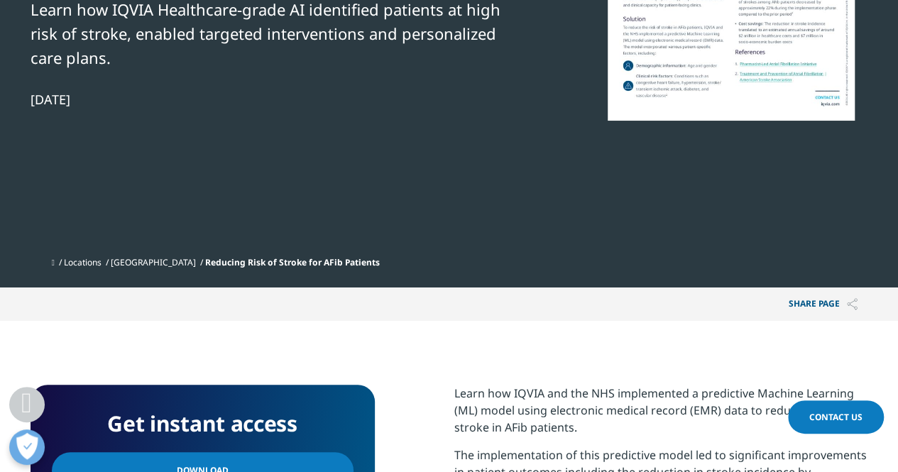
scroll to position [497, 0]
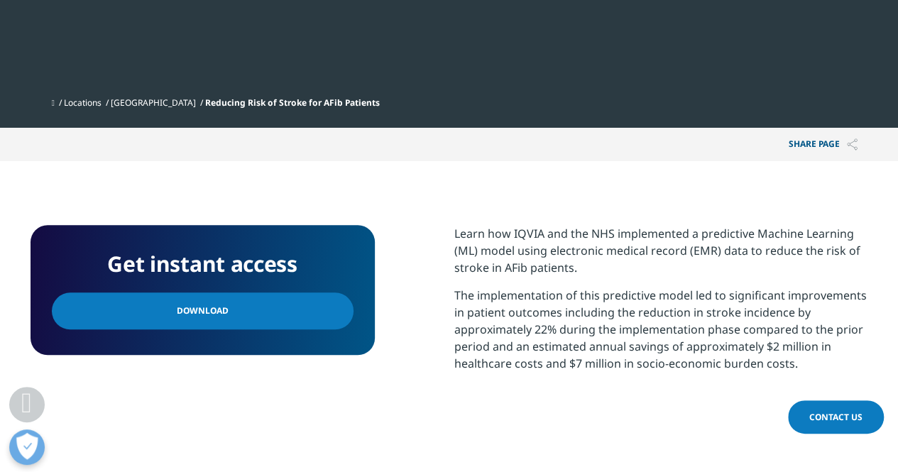
click at [282, 317] on link "Download" at bounding box center [203, 310] width 302 height 37
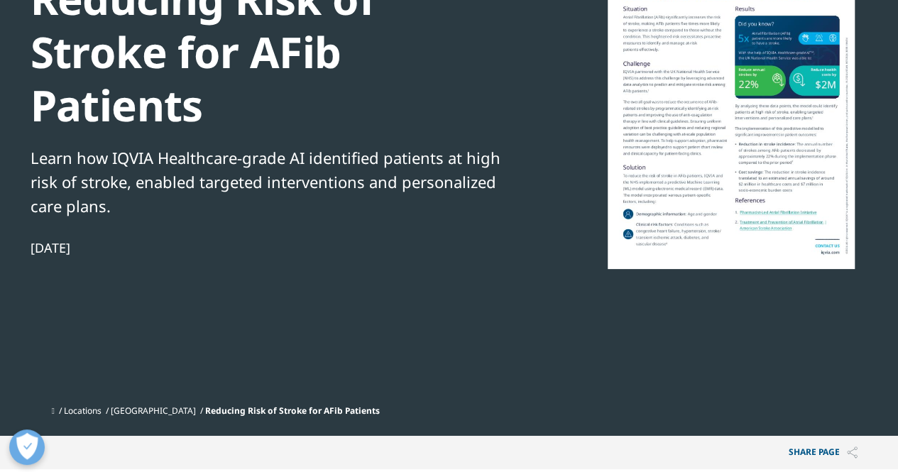
scroll to position [0, 0]
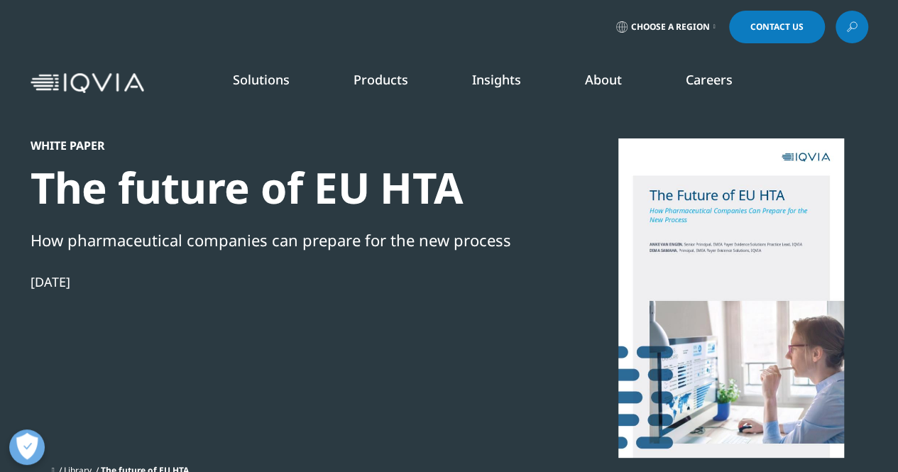
click at [67, 77] on img at bounding box center [88, 83] width 114 height 21
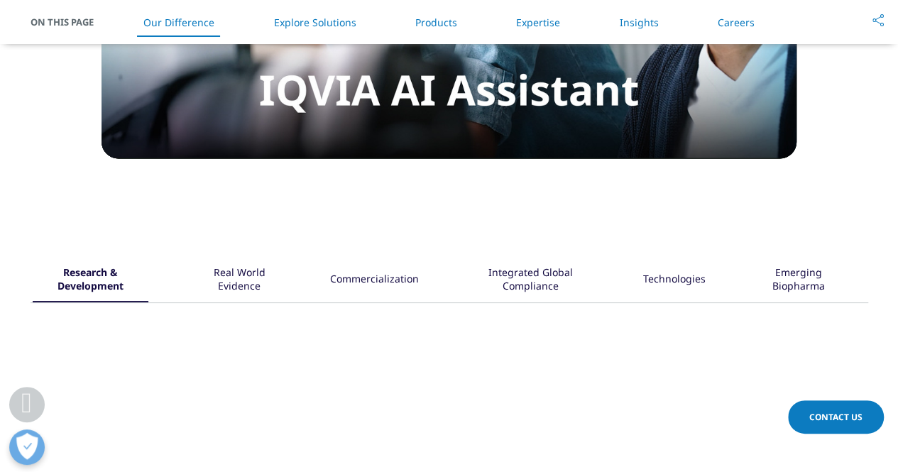
scroll to position [1845, 0]
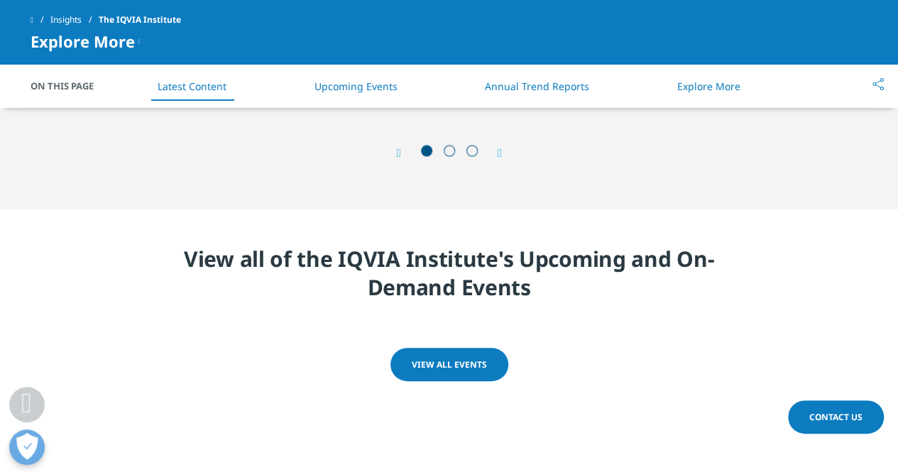
scroll to position [4044, 0]
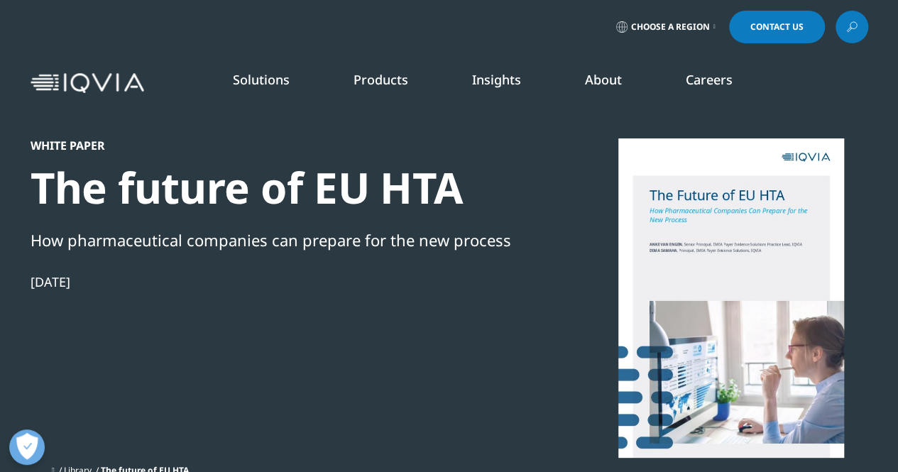
click at [82, 279] on link "DISCOVER INSIGHTS" at bounding box center [113, 276] width 171 height 12
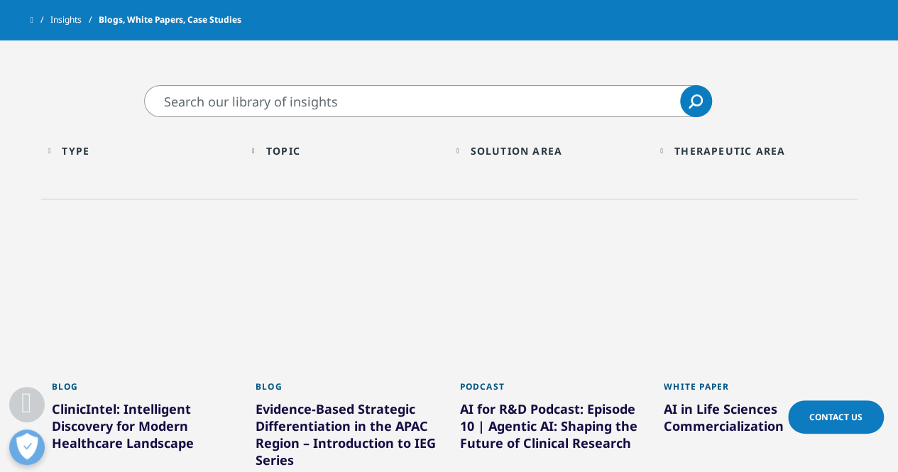
scroll to position [426, 0]
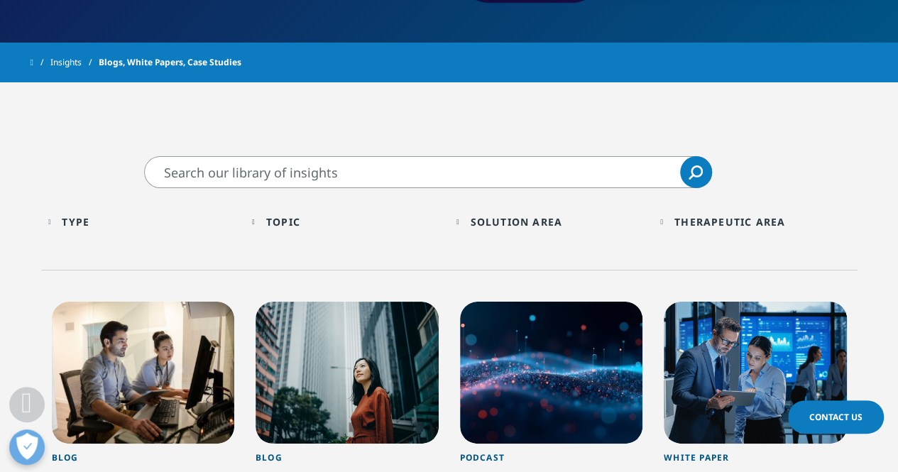
click at [81, 215] on div "Type" at bounding box center [76, 221] width 28 height 13
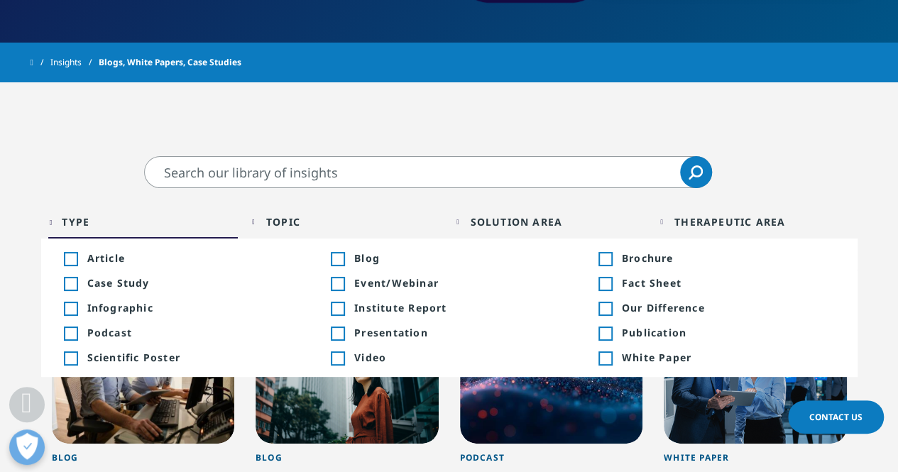
click at [81, 215] on div "Type" at bounding box center [76, 221] width 28 height 13
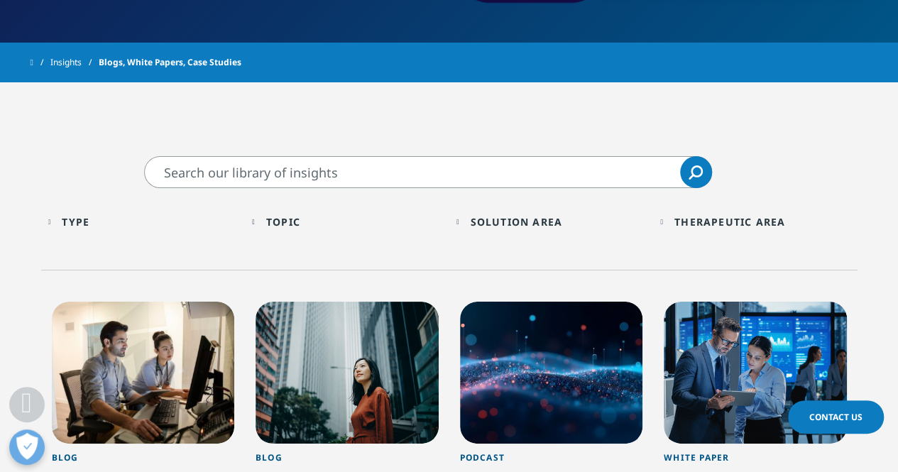
click at [285, 226] on div "Topic" at bounding box center [283, 221] width 34 height 13
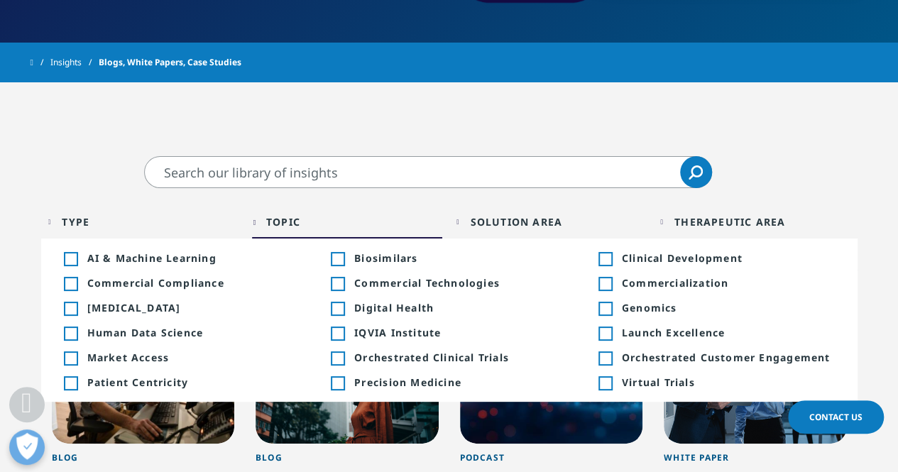
click at [70, 307] on div "Toggle" at bounding box center [70, 308] width 13 height 13
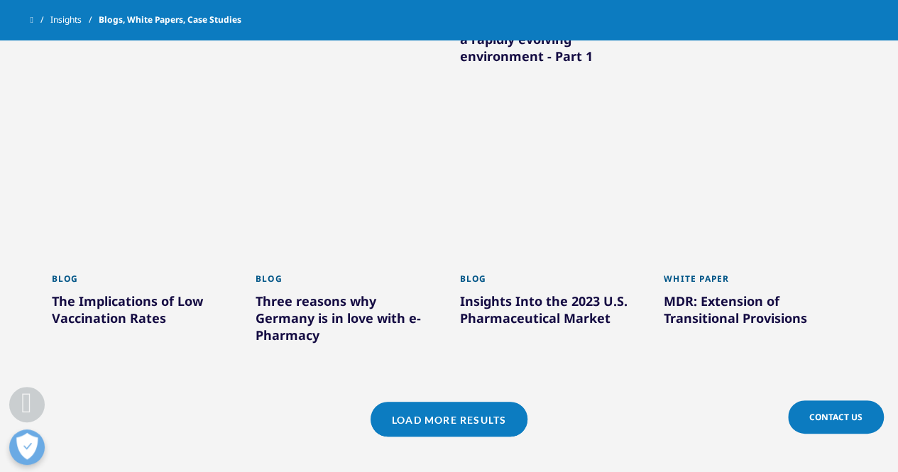
scroll to position [1206, 0]
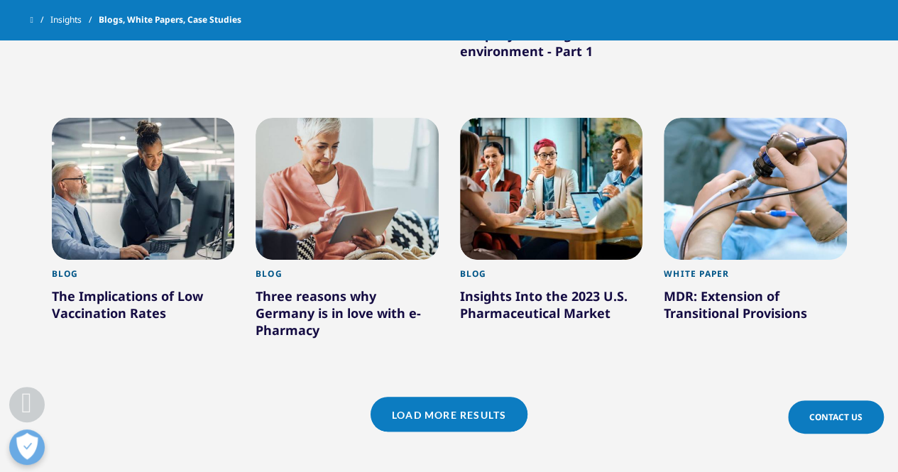
click at [480, 397] on link "Load More Results" at bounding box center [448, 414] width 157 height 35
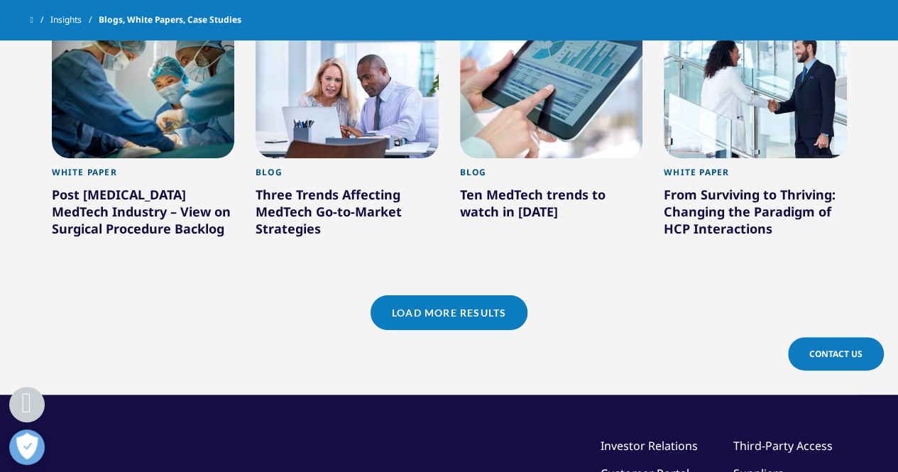
scroll to position [2200, 0]
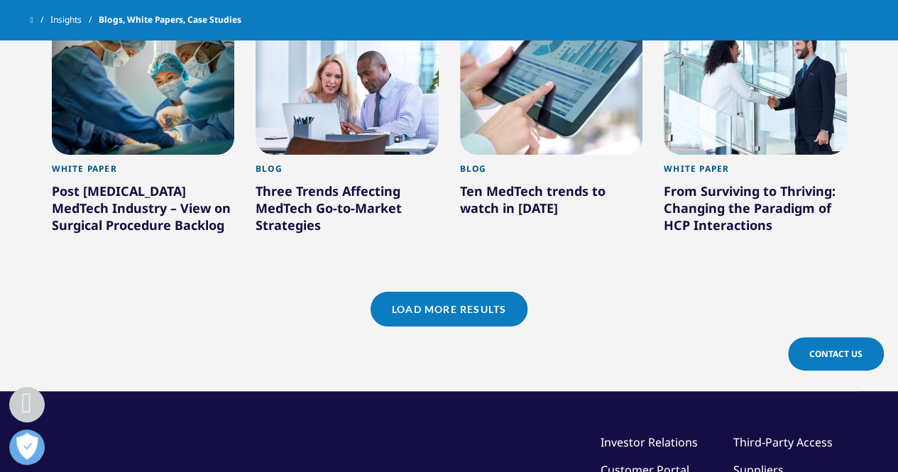
click at [445, 292] on link "Load More Results" at bounding box center [448, 309] width 157 height 35
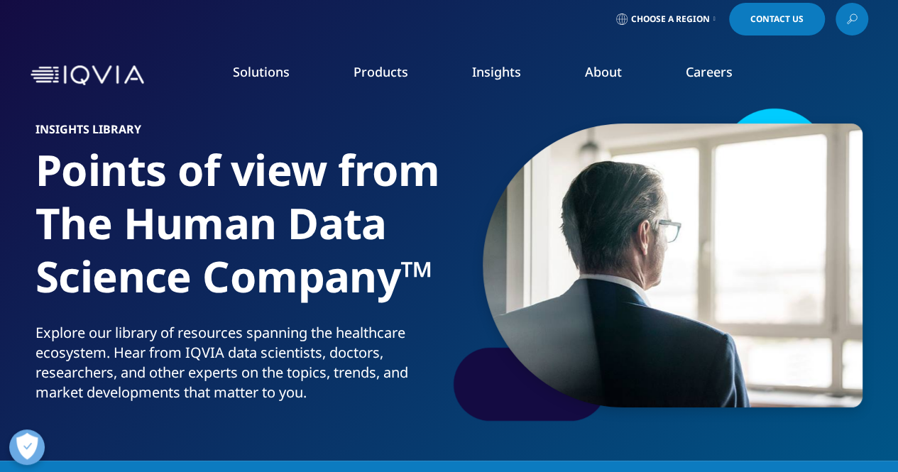
scroll to position [0, 0]
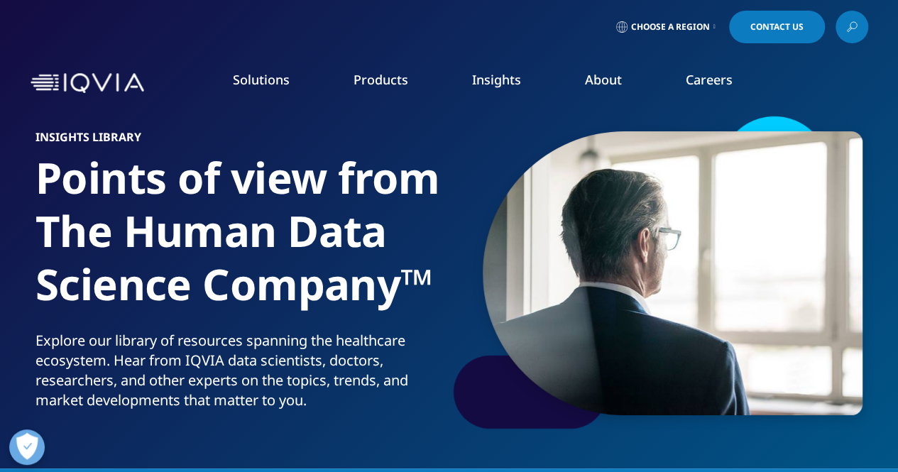
click at [136, 92] on img at bounding box center [88, 83] width 114 height 21
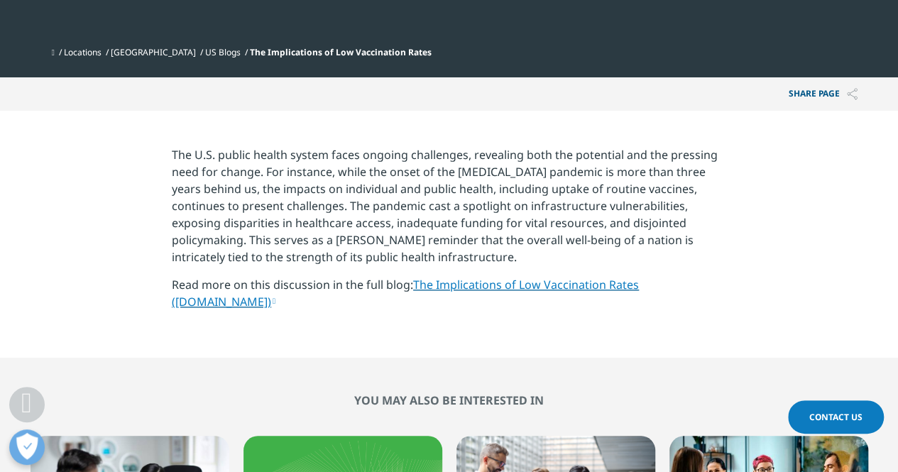
scroll to position [710, 0]
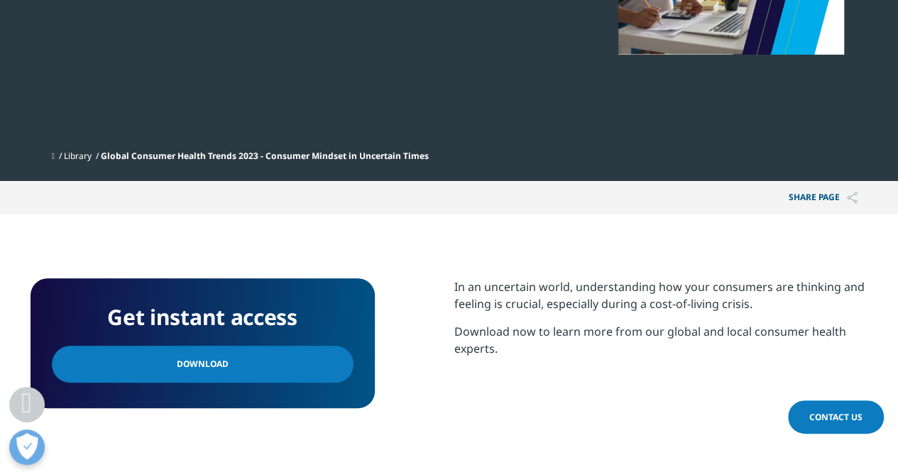
scroll to position [426, 0]
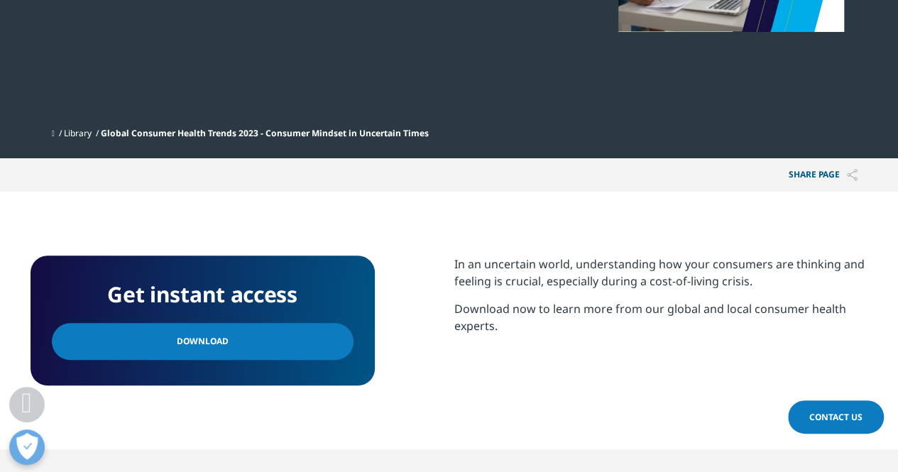
click at [260, 344] on link "Download" at bounding box center [203, 341] width 302 height 37
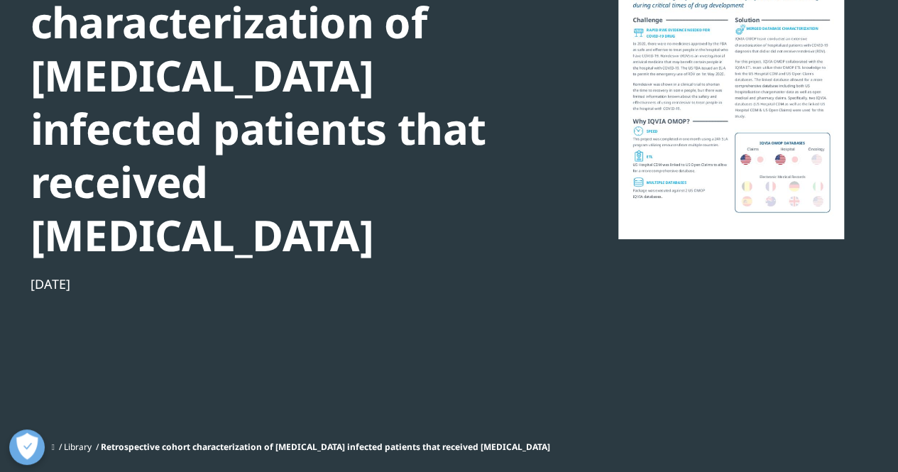
scroll to position [71, 0]
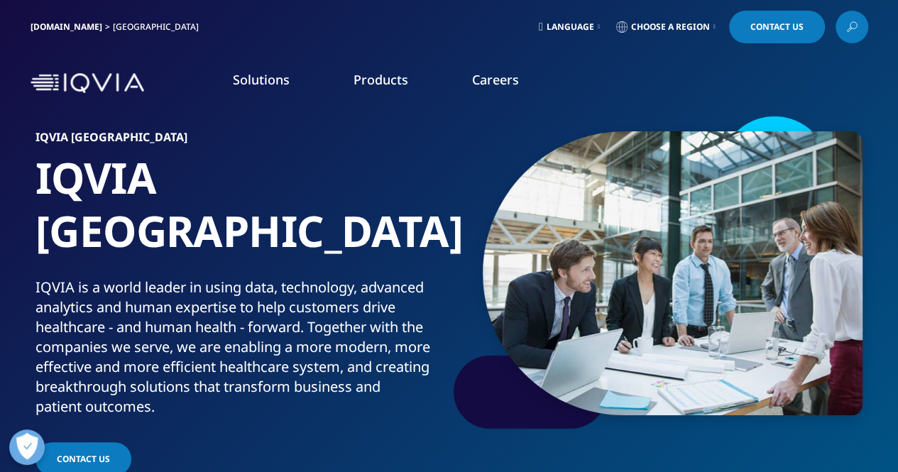
click at [92, 90] on img at bounding box center [88, 83] width 114 height 21
click at [58, 28] on link "[DOMAIN_NAME]" at bounding box center [67, 27] width 72 height 12
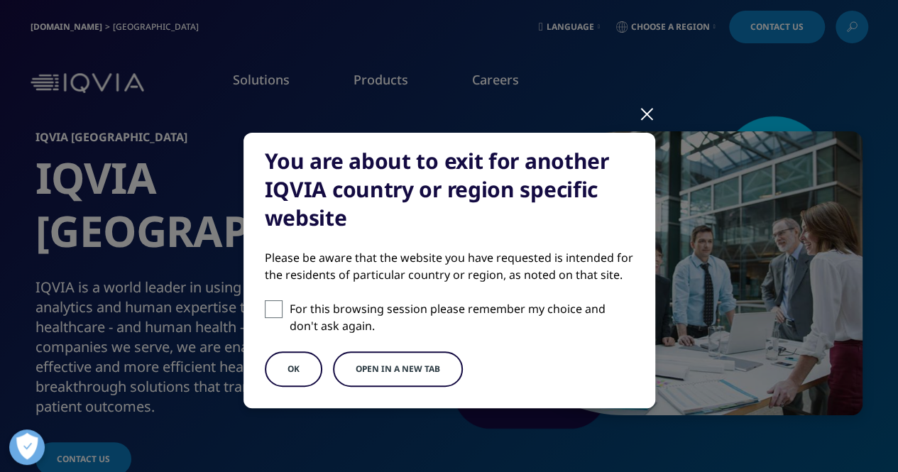
click at [307, 374] on button "OK" at bounding box center [293, 368] width 57 height 35
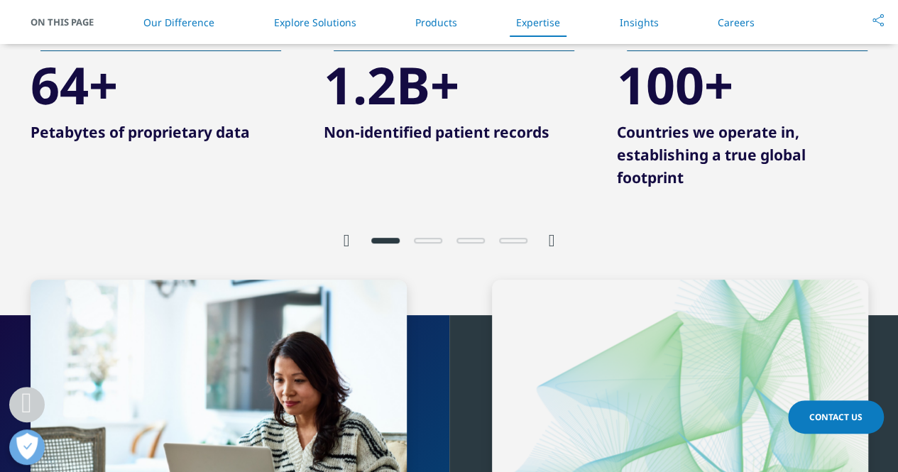
scroll to position [2696, 0]
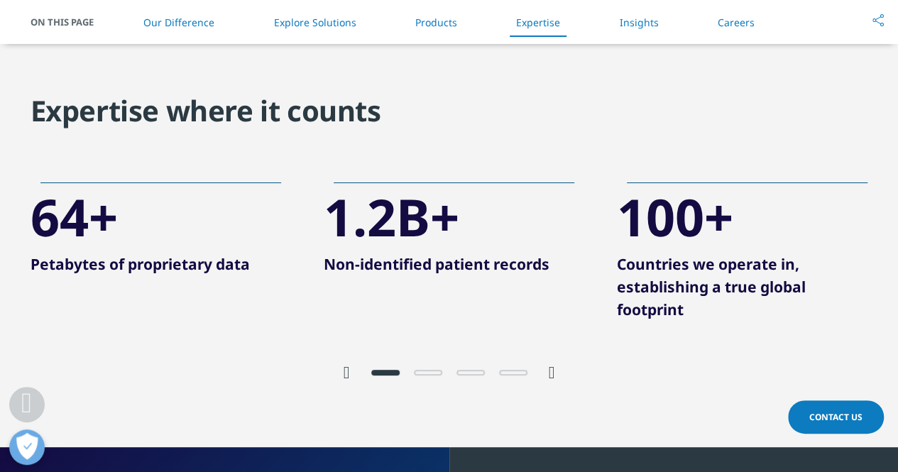
click at [553, 373] on icon "Next slide" at bounding box center [551, 372] width 6 height 17
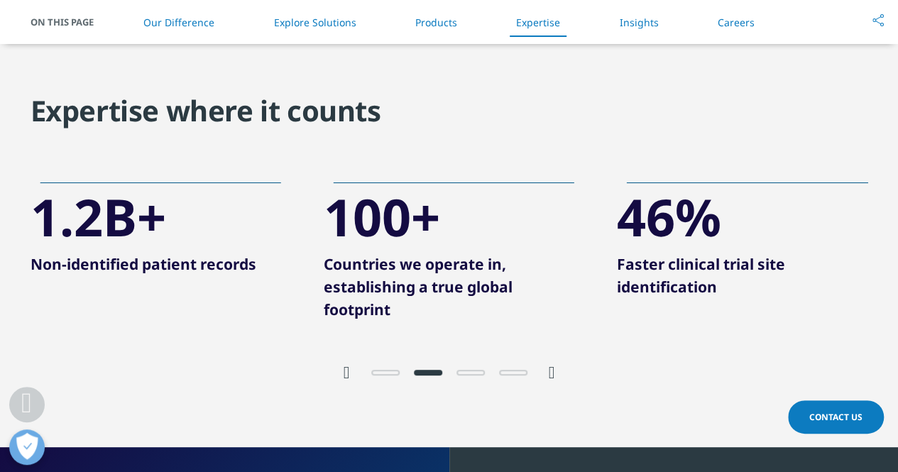
click at [553, 373] on icon "Next slide" at bounding box center [551, 372] width 6 height 17
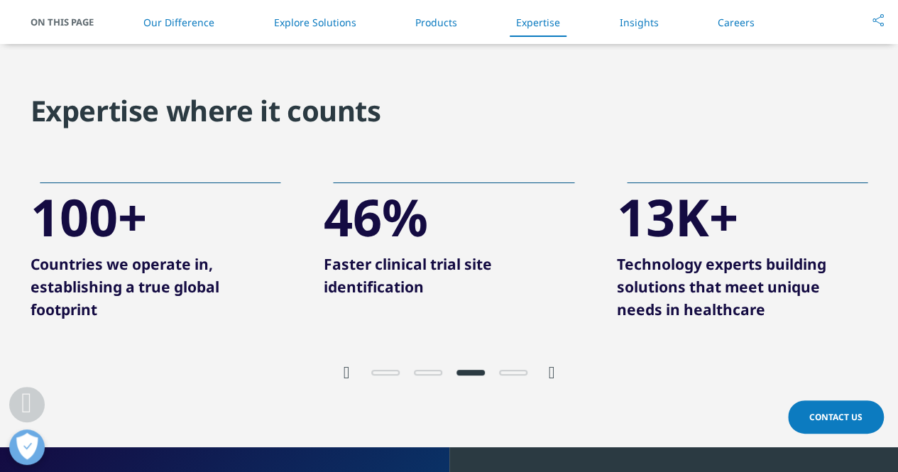
click at [553, 373] on icon "Next slide" at bounding box center [551, 372] width 6 height 17
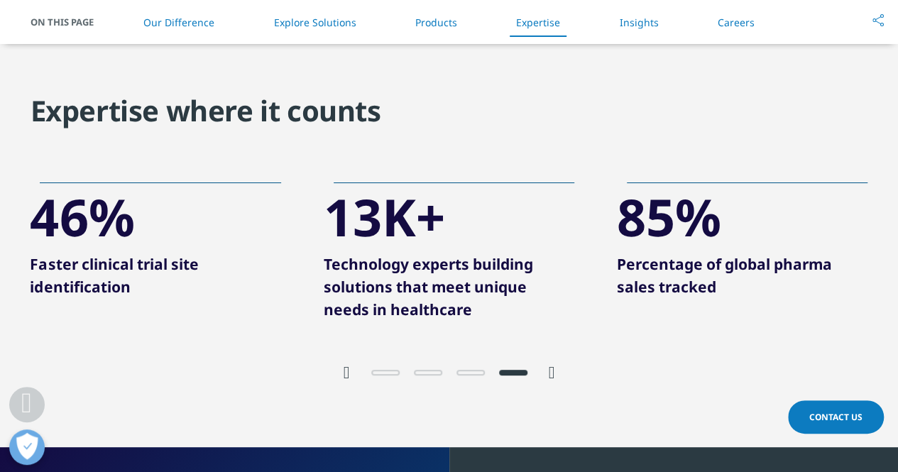
click at [553, 373] on icon "Next slide" at bounding box center [551, 372] width 6 height 17
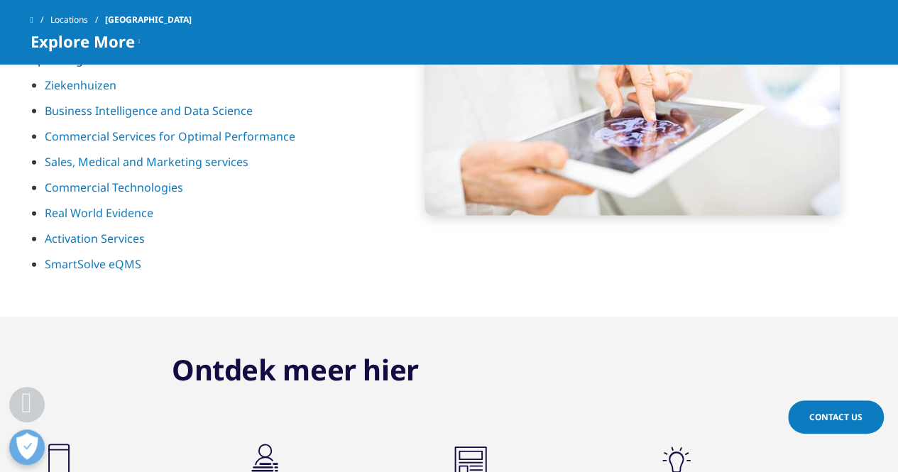
scroll to position [1632, 0]
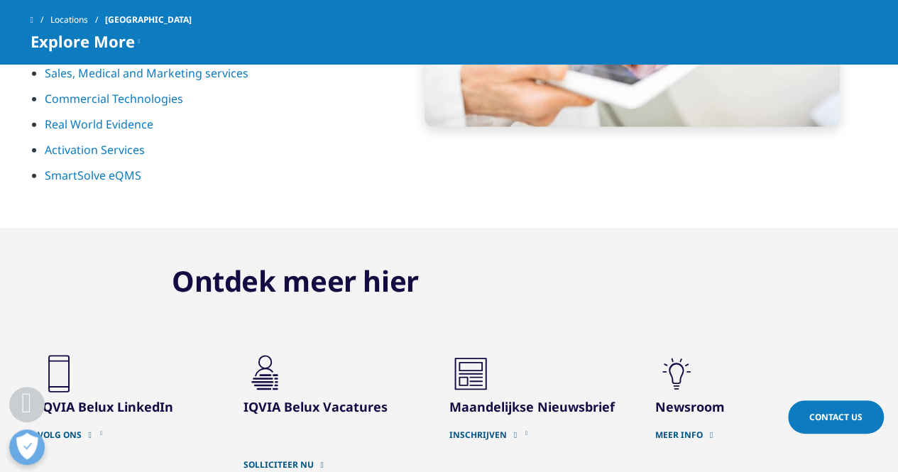
click at [81, 429] on link "VOLG ONS" at bounding box center [130, 434] width 184 height 11
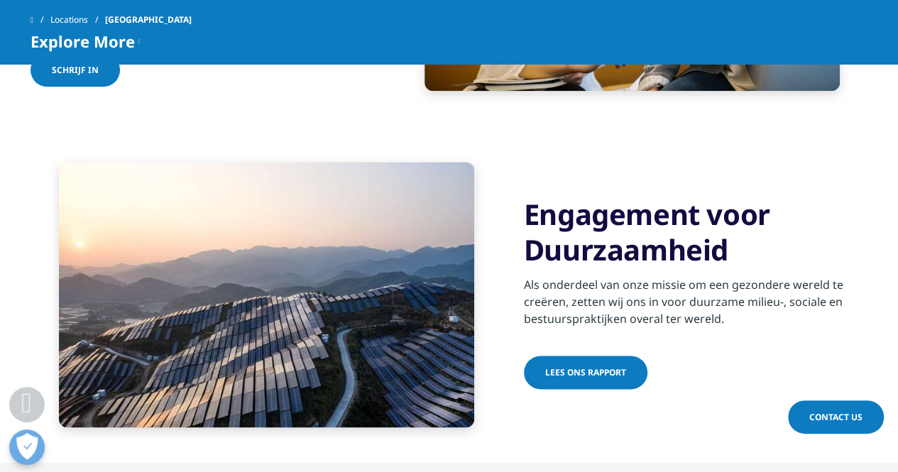
scroll to position [3903, 0]
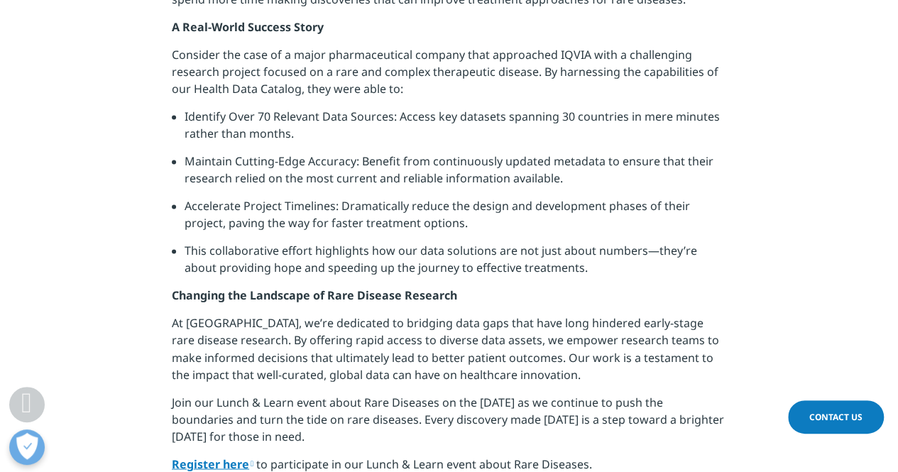
scroll to position [1135, 0]
